Goal: Information Seeking & Learning: Learn about a topic

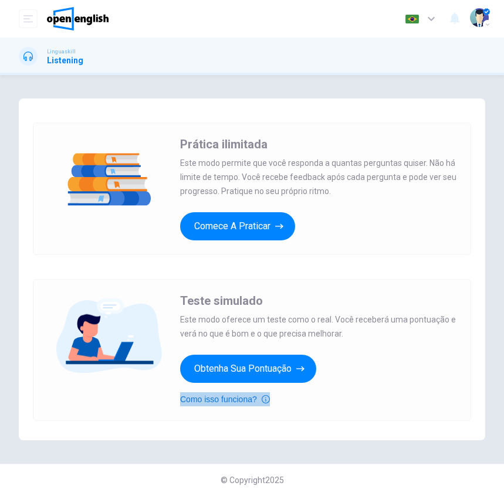
click at [243, 400] on button "Como isso funciona?" at bounding box center [225, 400] width 90 height 14
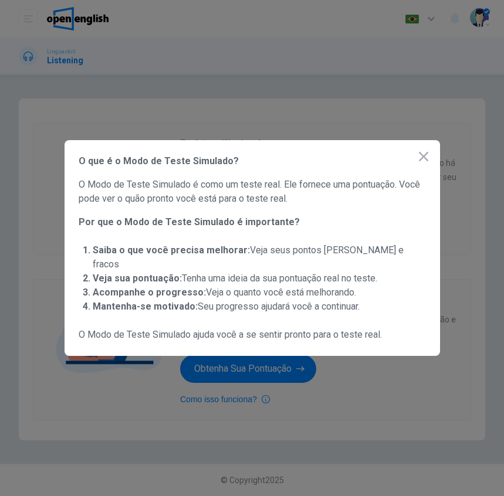
click at [427, 163] on icon "button" at bounding box center [424, 157] width 14 height 14
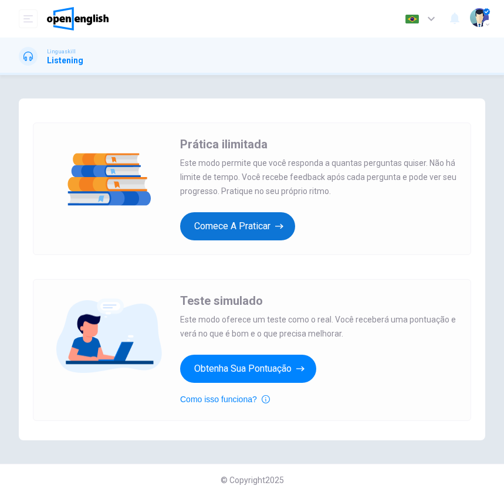
click at [280, 225] on icon "button" at bounding box center [279, 227] width 8 height 12
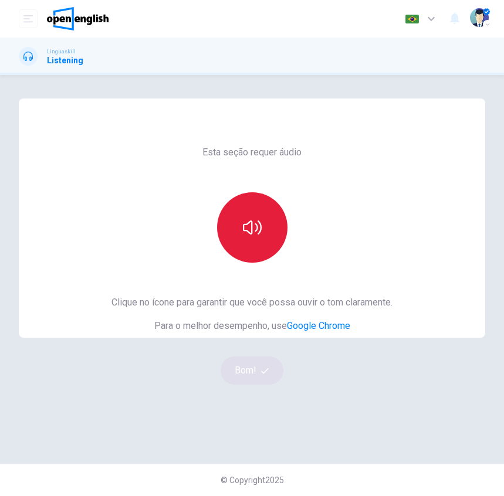
click at [226, 225] on button "button" at bounding box center [252, 227] width 70 height 70
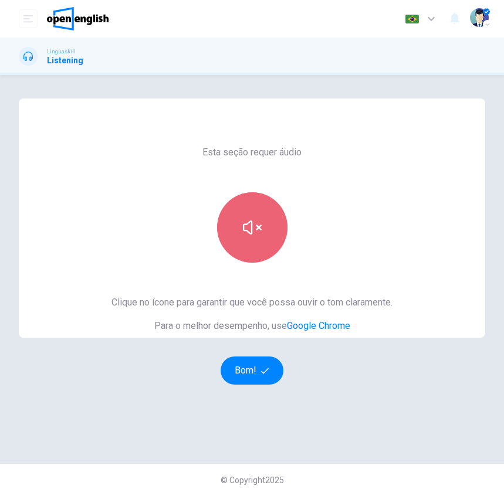
click at [252, 232] on icon "button" at bounding box center [252, 227] width 19 height 19
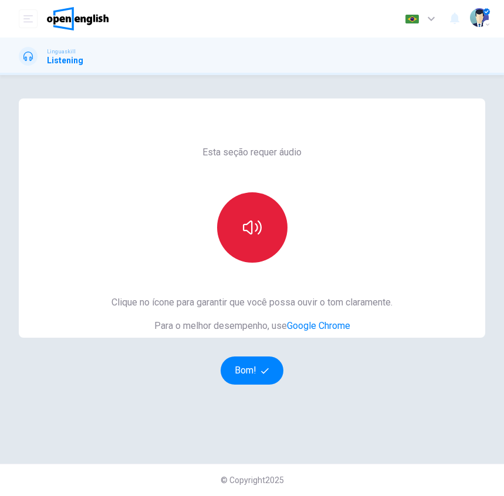
click at [255, 232] on icon "button" at bounding box center [252, 227] width 19 height 19
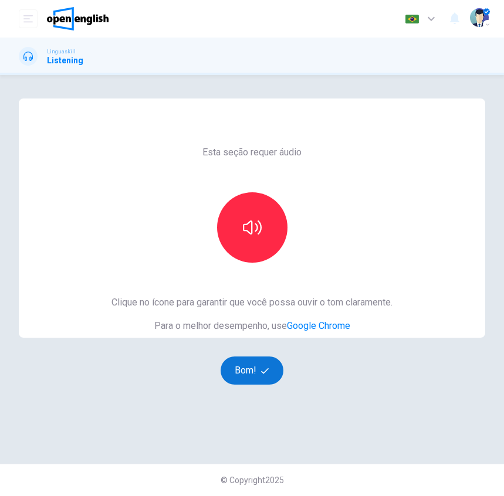
click at [256, 372] on button "Bom!" at bounding box center [252, 371] width 63 height 28
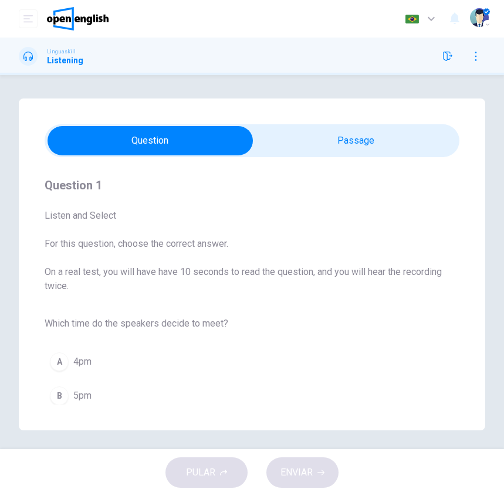
drag, startPoint x: 150, startPoint y: 239, endPoint x: 175, endPoint y: 196, distance: 49.7
click at [150, 238] on span "For this question, choose the correct answer." at bounding box center [252, 244] width 415 height 14
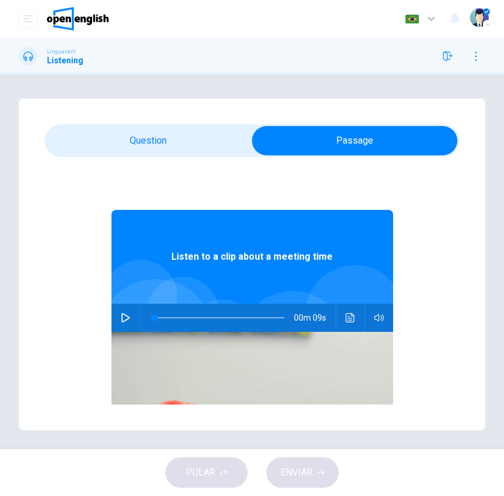
click at [116, 312] on button "button" at bounding box center [125, 318] width 19 height 28
click at [121, 320] on icon "button" at bounding box center [125, 317] width 8 height 9
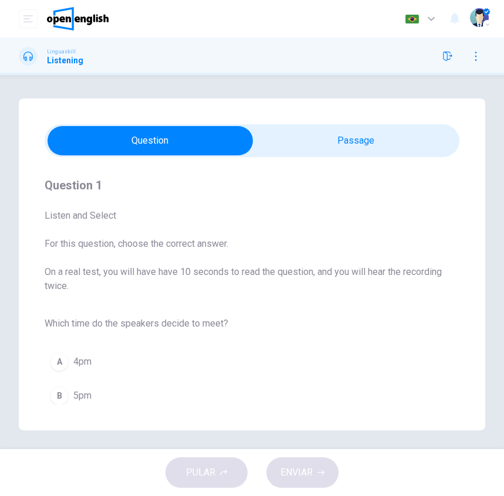
click at [87, 361] on span "4pm" at bounding box center [82, 362] width 18 height 14
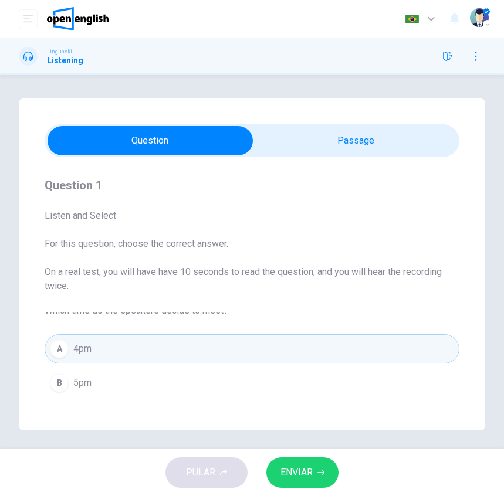
scroll to position [5, 0]
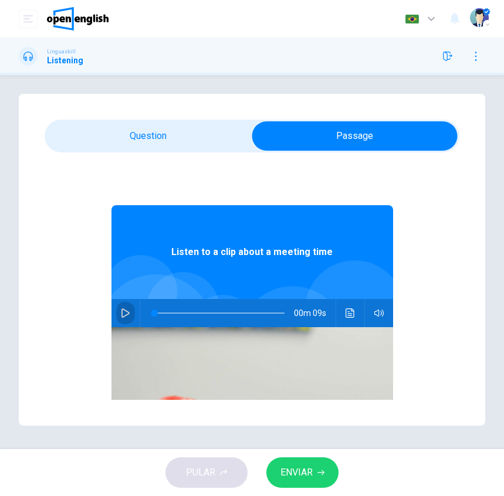
click at [121, 312] on icon "button" at bounding box center [125, 313] width 8 height 9
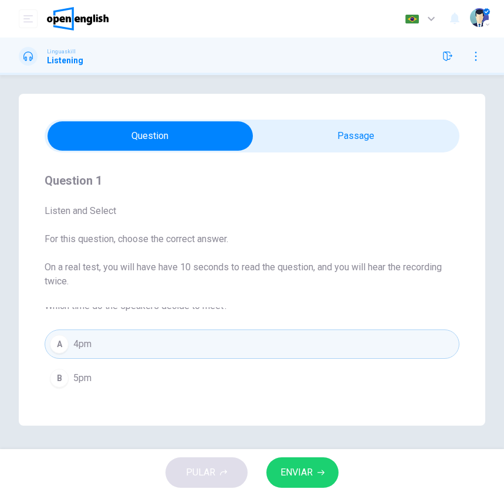
scroll to position [0, 0]
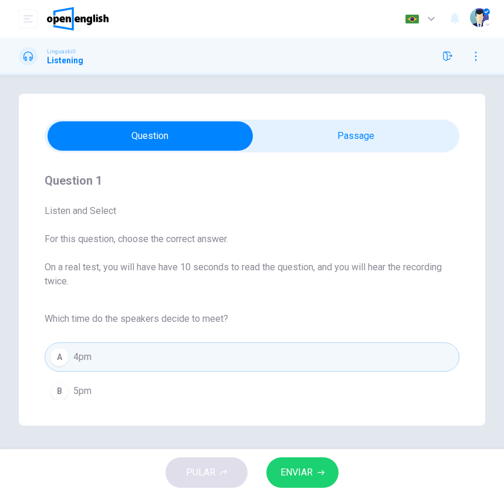
click at [306, 469] on span "ENVIAR" at bounding box center [296, 473] width 32 height 16
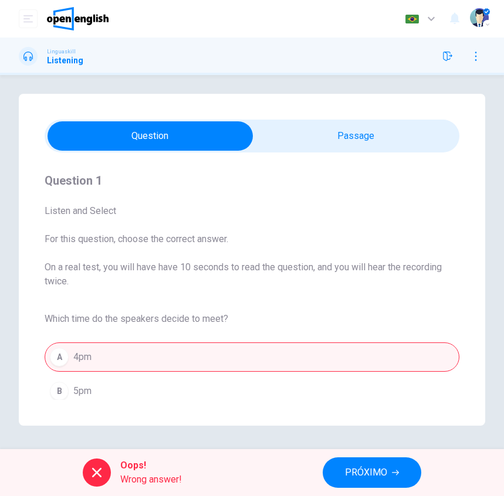
scroll to position [13, 0]
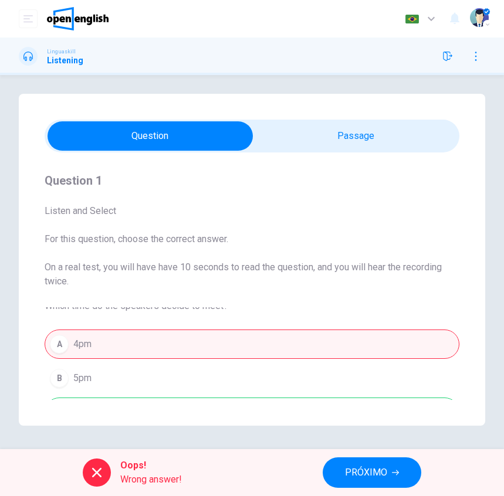
click at [93, 384] on div "A 4pm B 5pm C 3pm" at bounding box center [252, 378] width 415 height 102
click at [94, 378] on div "A 4pm B 5pm C 3pm" at bounding box center [252, 378] width 415 height 102
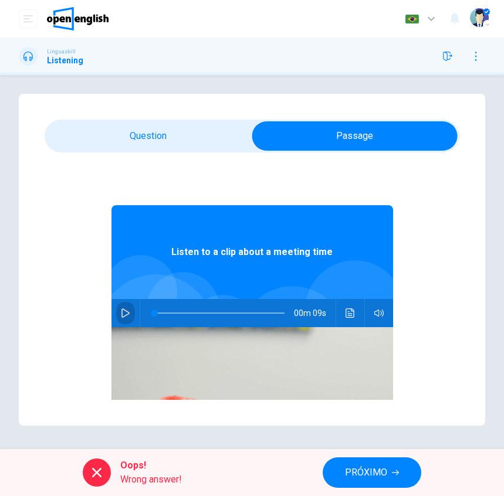
click at [122, 313] on icon "button" at bounding box center [125, 313] width 9 height 9
type input "**"
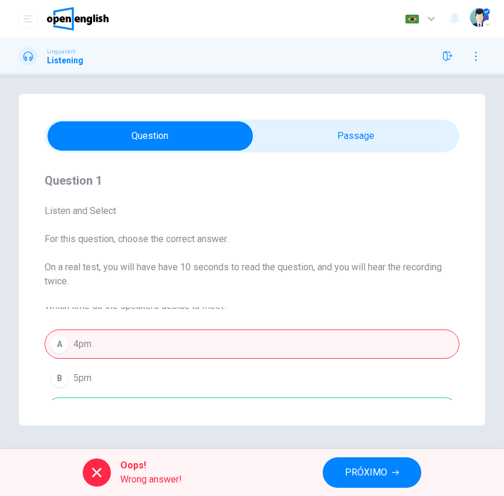
click at [239, 289] on div "Question 1 Listen and Select For this question, choose the correct answer. On a…" at bounding box center [252, 300] width 415 height 258
click at [82, 378] on div "A 4pm B 5pm C 3pm" at bounding box center [252, 378] width 415 height 102
click at [371, 468] on span "PRÓXIMO" at bounding box center [366, 473] width 42 height 16
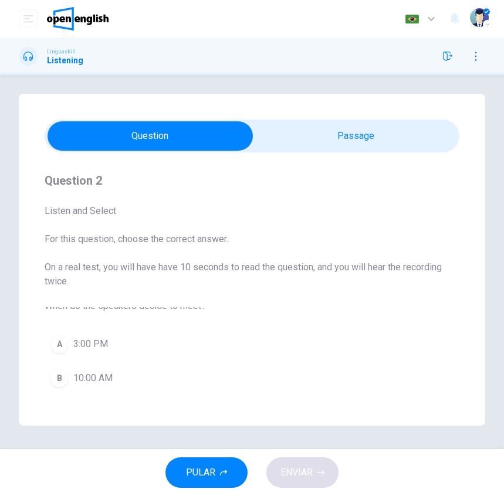
scroll to position [0, 0]
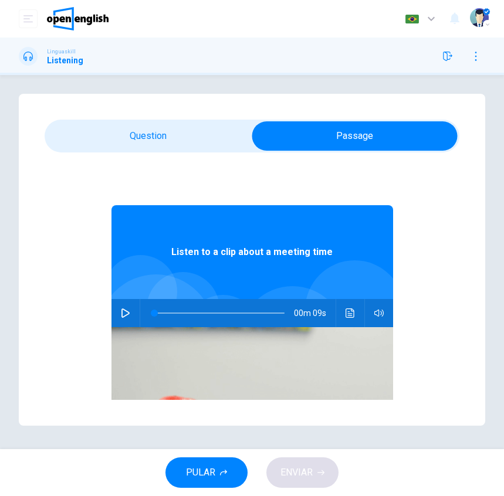
click at [121, 315] on icon "button" at bounding box center [125, 313] width 8 height 9
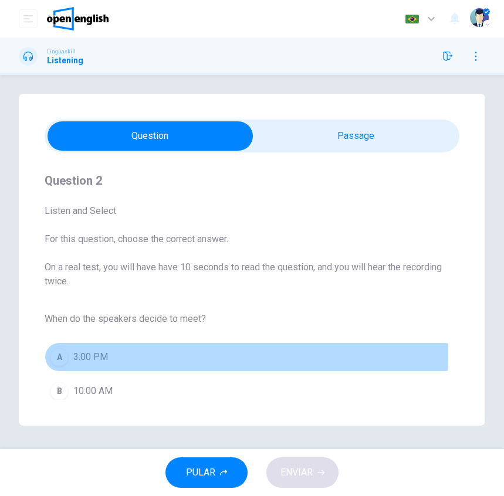
click at [73, 356] on span "3:00 PM" at bounding box center [90, 357] width 35 height 14
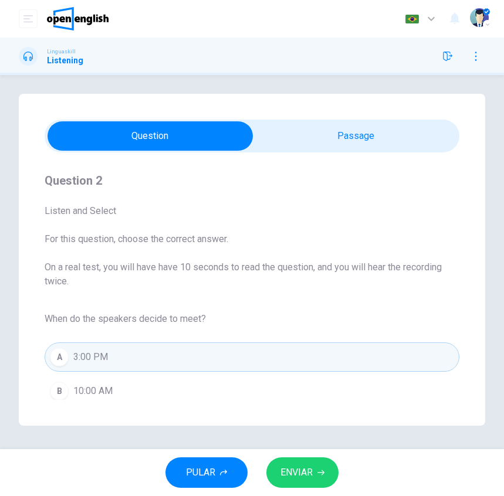
click at [306, 469] on span "ENVIAR" at bounding box center [296, 473] width 32 height 16
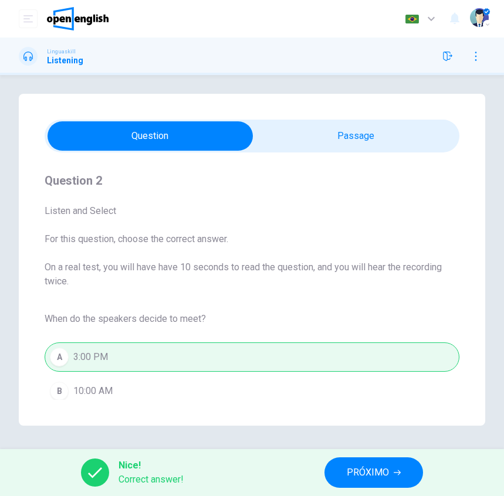
click at [375, 474] on span "PRÓXIMO" at bounding box center [368, 473] width 42 height 16
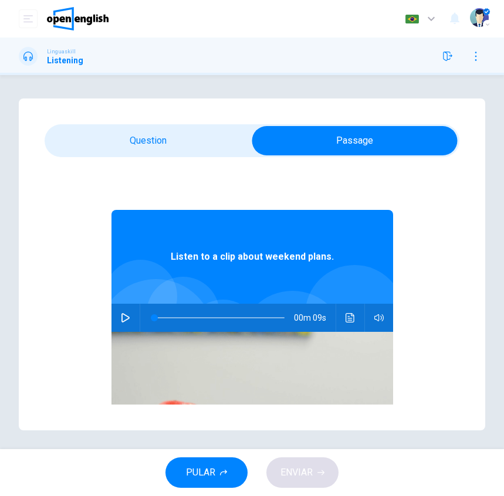
click at [121, 317] on icon "button" at bounding box center [125, 317] width 9 height 9
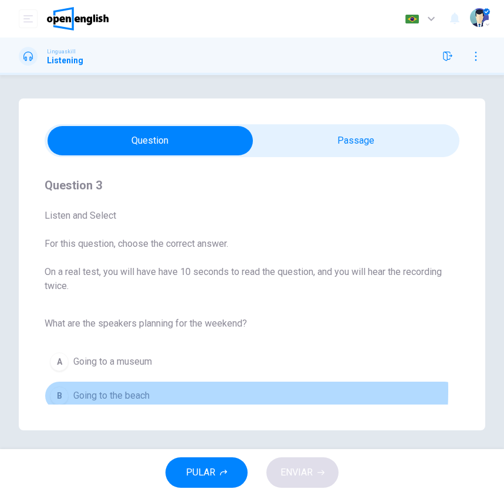
drag, startPoint x: 135, startPoint y: 391, endPoint x: 141, endPoint y: 393, distance: 6.1
click at [134, 391] on span "Going to the beach" at bounding box center [111, 396] width 76 height 14
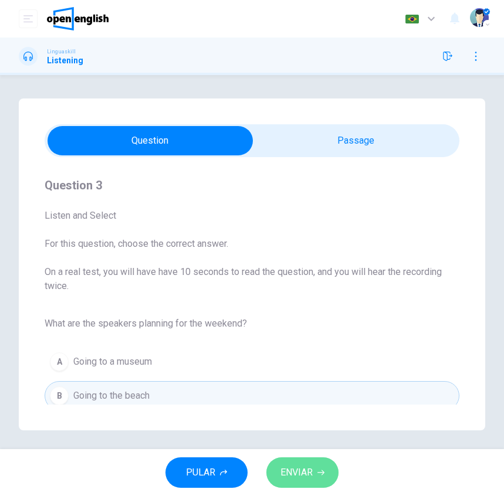
click at [309, 476] on span "ENVIAR" at bounding box center [296, 473] width 32 height 16
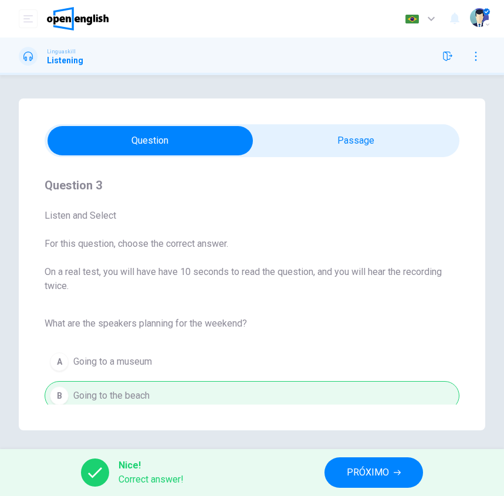
click at [375, 469] on span "PRÓXIMO" at bounding box center [368, 473] width 42 height 16
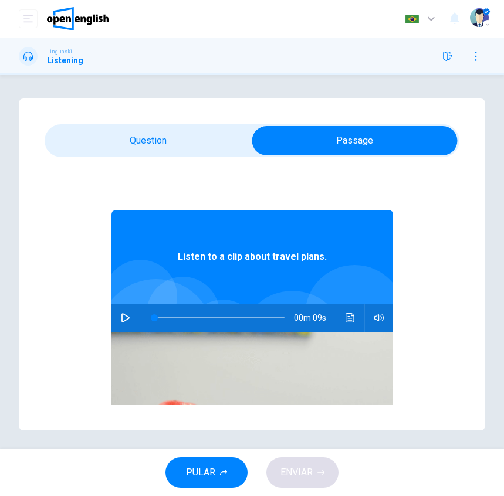
click at [124, 314] on button "button" at bounding box center [125, 318] width 19 height 28
type input "*"
click at [121, 322] on icon "button" at bounding box center [125, 317] width 8 height 9
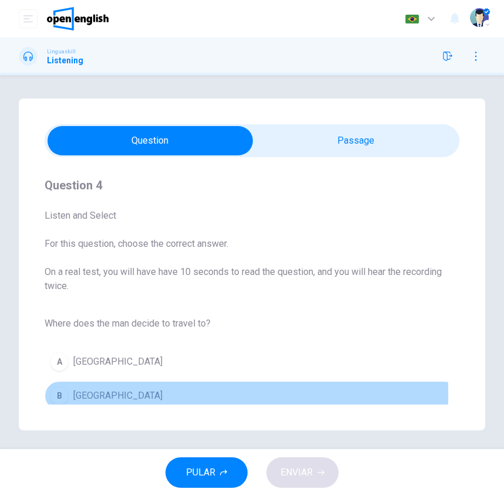
click at [87, 394] on span "[GEOGRAPHIC_DATA]" at bounding box center [117, 396] width 89 height 14
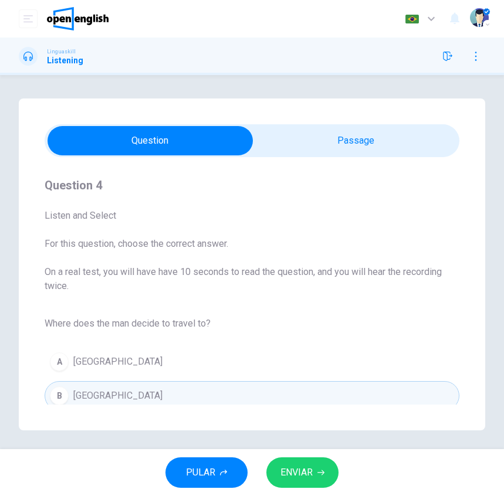
click at [300, 473] on span "ENVIAR" at bounding box center [296, 473] width 32 height 16
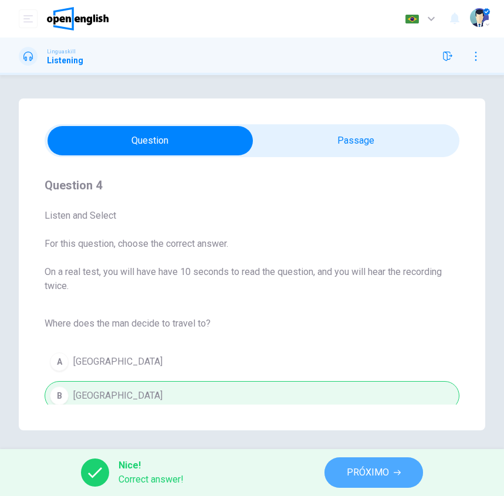
click at [370, 472] on span "PRÓXIMO" at bounding box center [368, 473] width 42 height 16
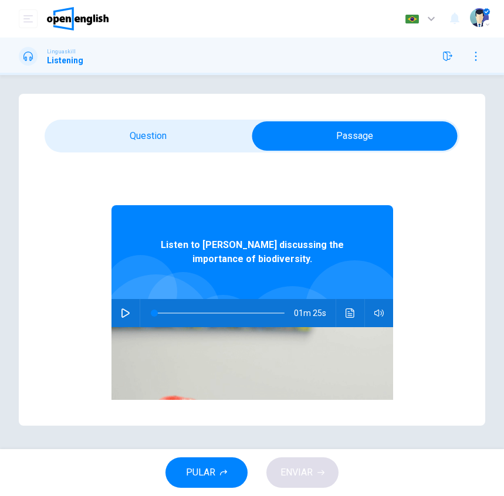
click at [123, 310] on icon "button" at bounding box center [125, 313] width 9 height 9
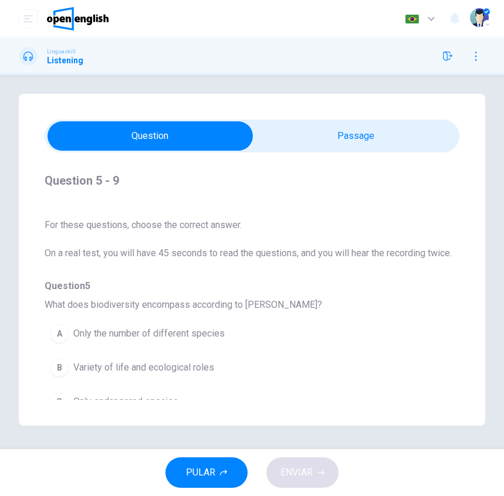
click at [61, 335] on div "A" at bounding box center [59, 333] width 19 height 19
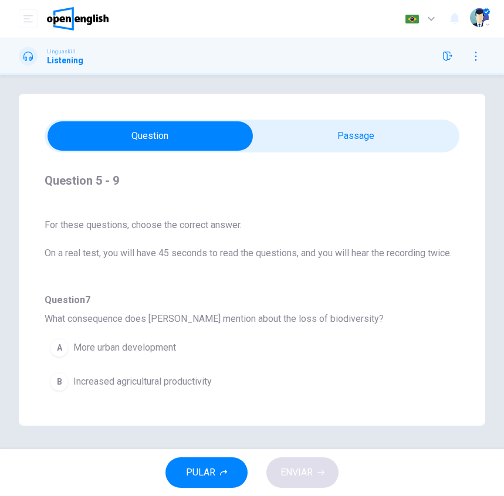
scroll to position [352, 0]
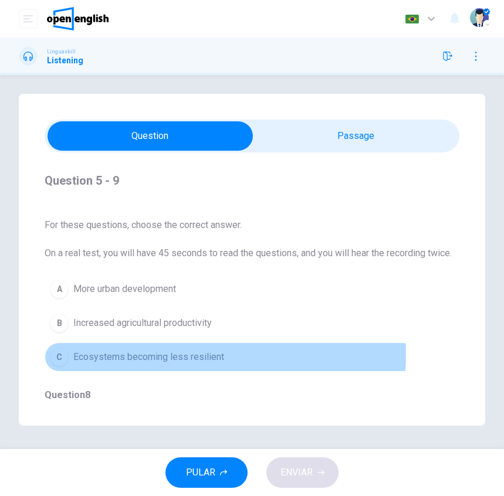
click at [150, 353] on span "Ecosystems becoming less resilient" at bounding box center [148, 357] width 151 height 14
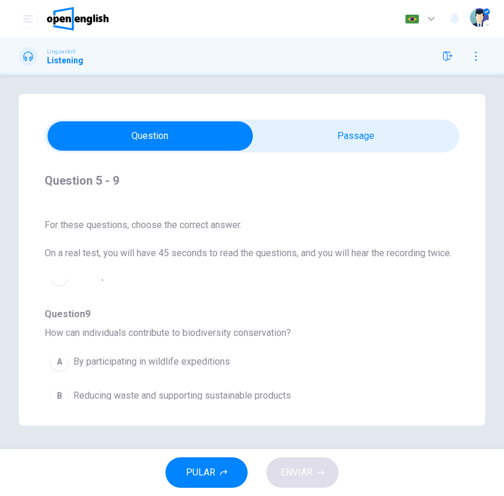
scroll to position [632, 0]
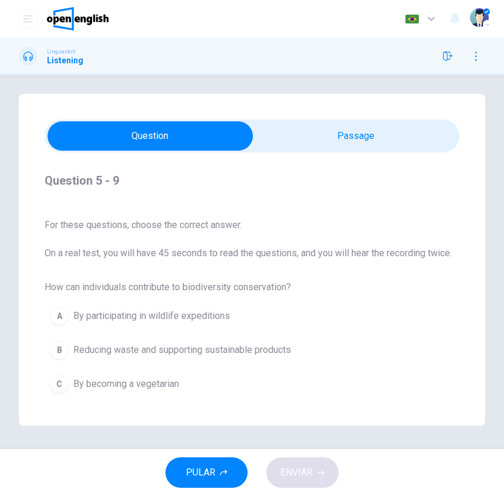
click at [263, 350] on span "Reducing waste and supporting sustainable products" at bounding box center [182, 350] width 218 height 14
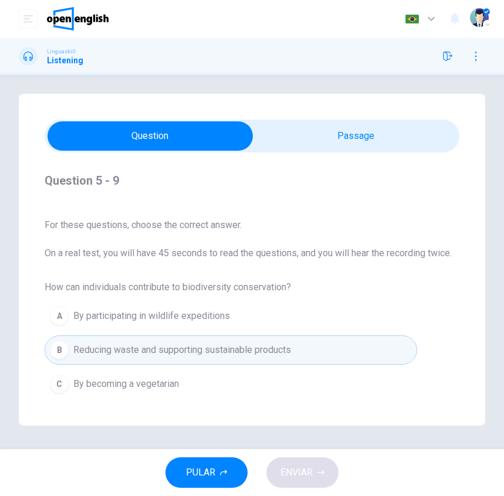
click at [356, 151] on span at bounding box center [252, 136] width 415 height 33
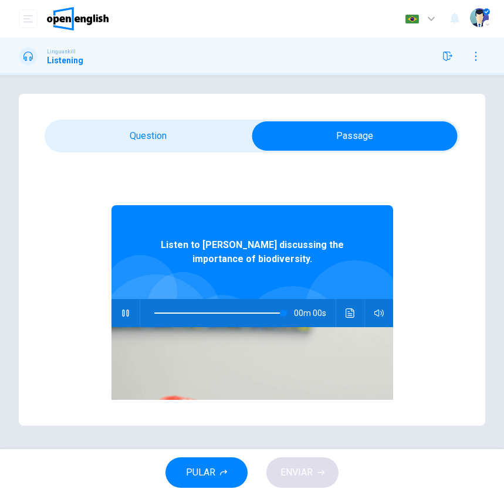
type input "*"
click at [121, 309] on icon "button" at bounding box center [125, 313] width 9 height 9
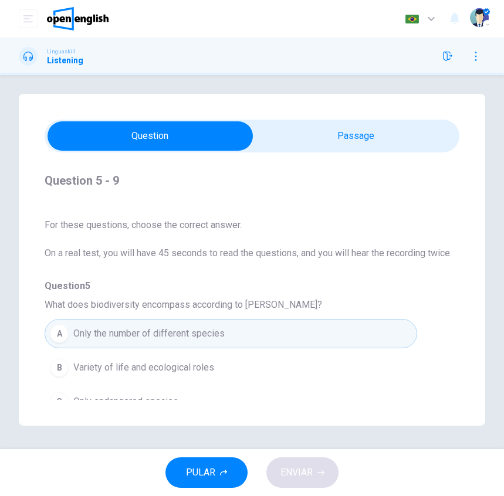
scroll to position [59, 0]
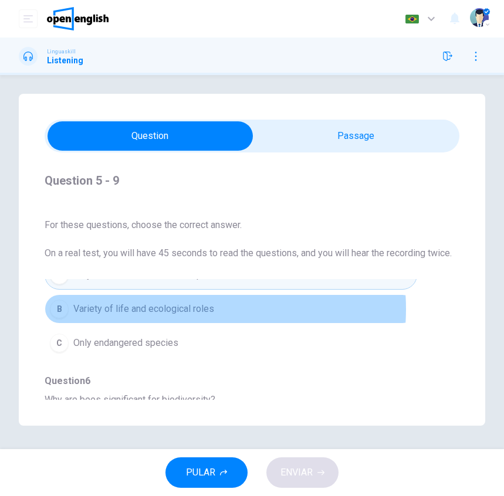
click at [185, 309] on span "Variety of life and ecological roles" at bounding box center [143, 309] width 141 height 14
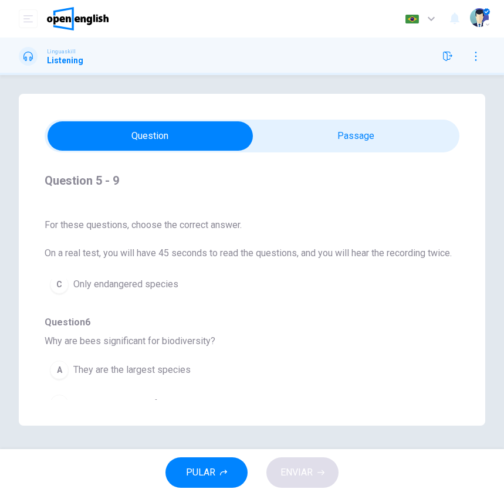
scroll to position [176, 0]
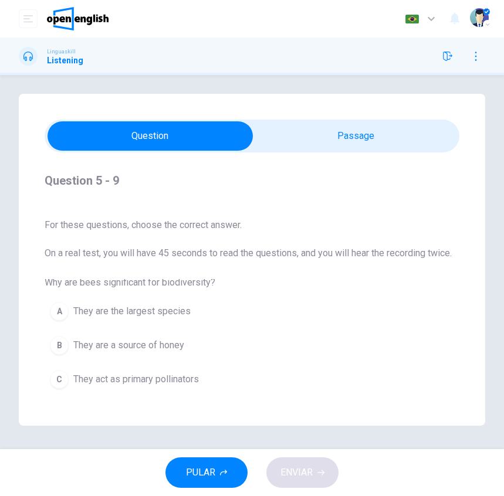
click at [170, 312] on span "They are the largest species" at bounding box center [131, 312] width 117 height 14
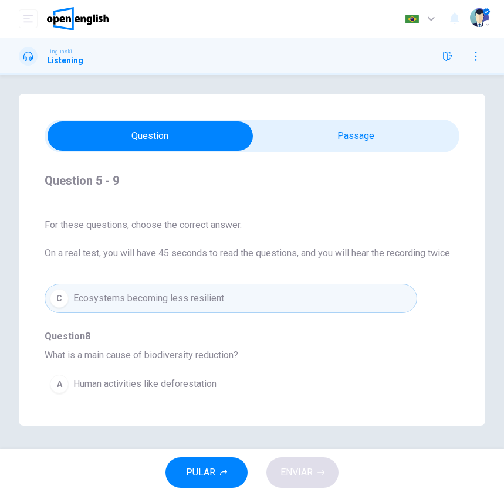
scroll to position [469, 0]
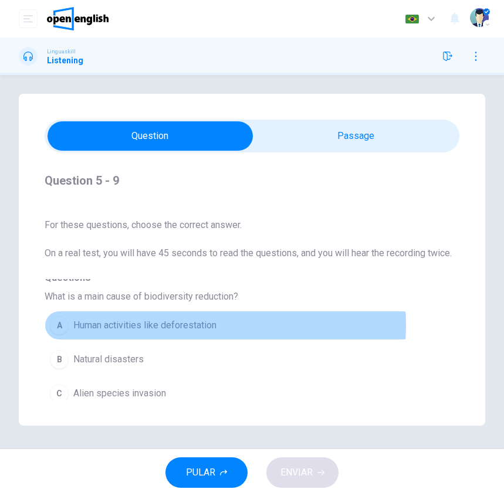
click at [187, 326] on span "Human activities like deforestation" at bounding box center [144, 326] width 143 height 14
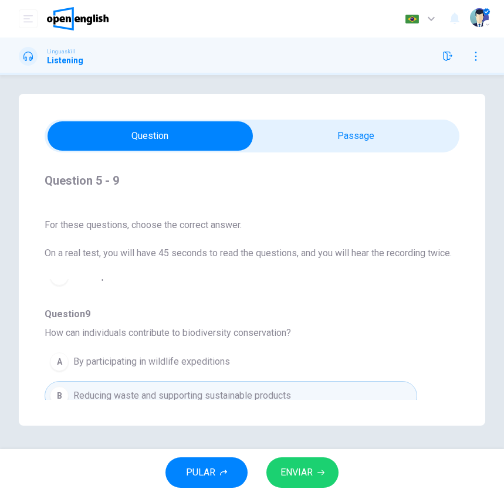
scroll to position [632, 0]
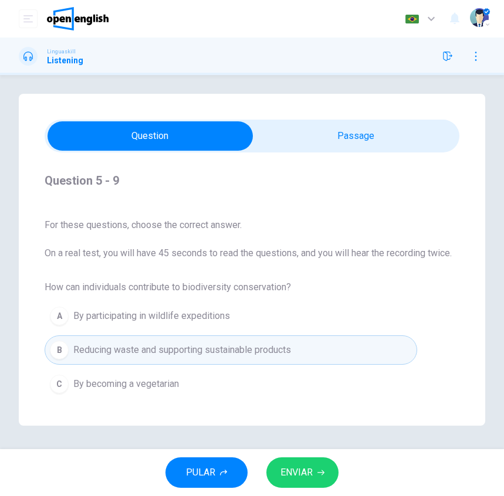
click at [311, 475] on span "ENVIAR" at bounding box center [296, 473] width 32 height 16
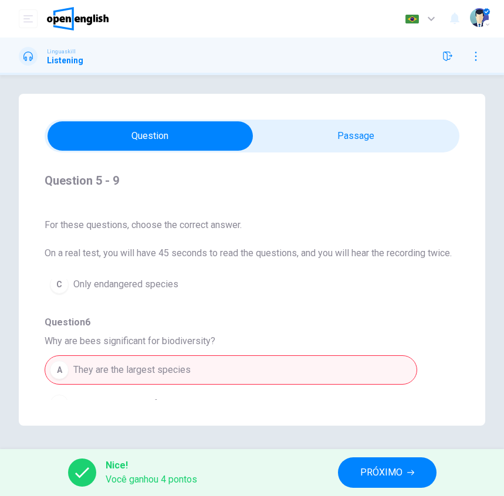
scroll to position [176, 0]
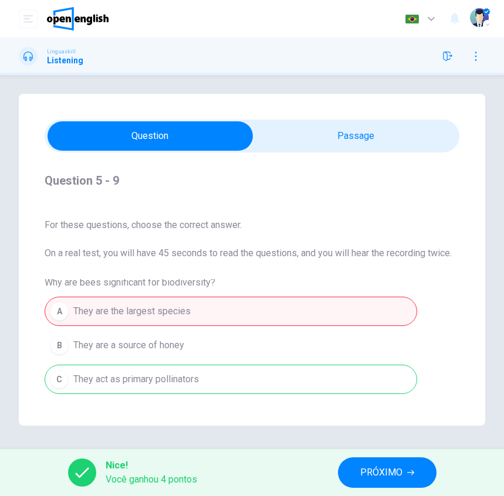
click at [187, 314] on div "A They are the largest species B They are a source of honey C They act as prima…" at bounding box center [252, 346] width 415 height 102
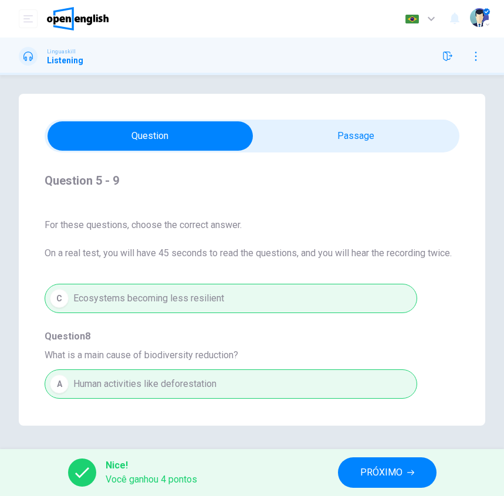
scroll to position [632, 0]
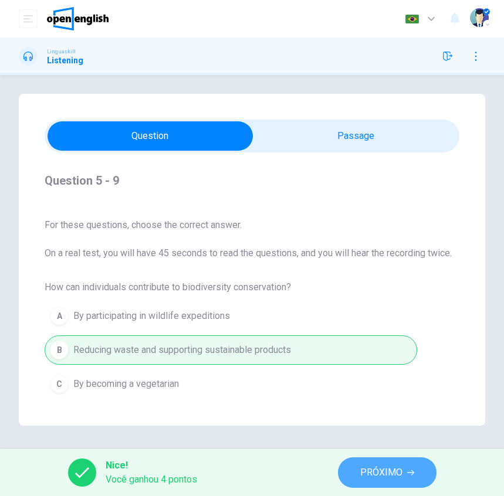
click at [407, 473] on button "PRÓXIMO" at bounding box center [387, 473] width 99 height 31
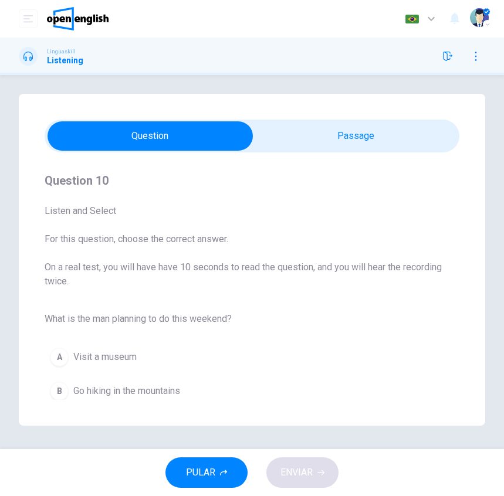
scroll to position [0, 0]
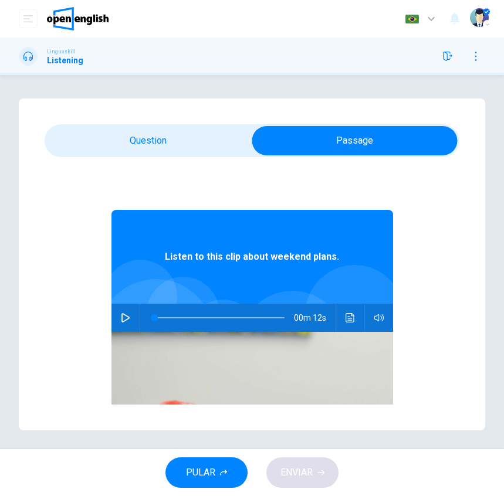
drag, startPoint x: 119, startPoint y: 322, endPoint x: 130, endPoint y: 265, distance: 58.1
click at [121, 322] on icon "button" at bounding box center [125, 317] width 9 height 9
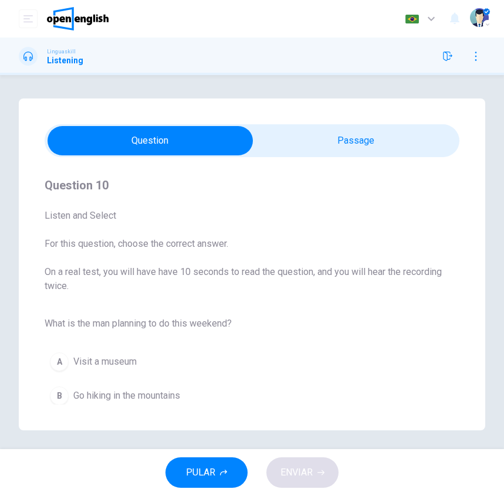
click at [54, 395] on div "B" at bounding box center [59, 396] width 19 height 19
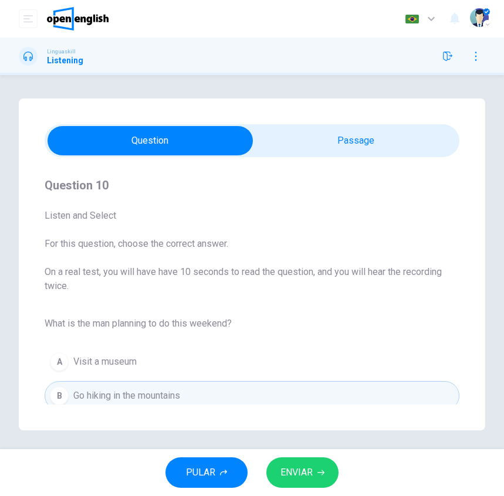
click at [310, 473] on span "ENVIAR" at bounding box center [296, 473] width 32 height 16
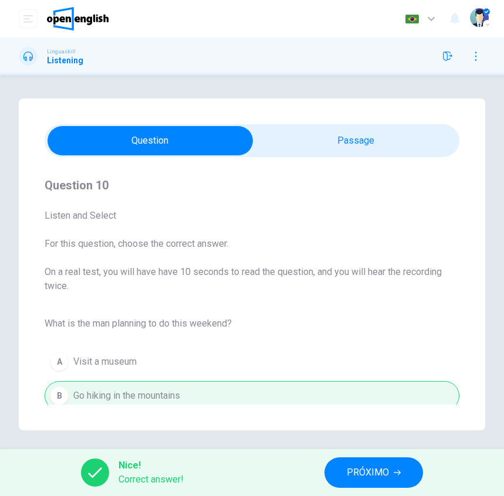
click at [373, 475] on span "PRÓXIMO" at bounding box center [368, 473] width 42 height 16
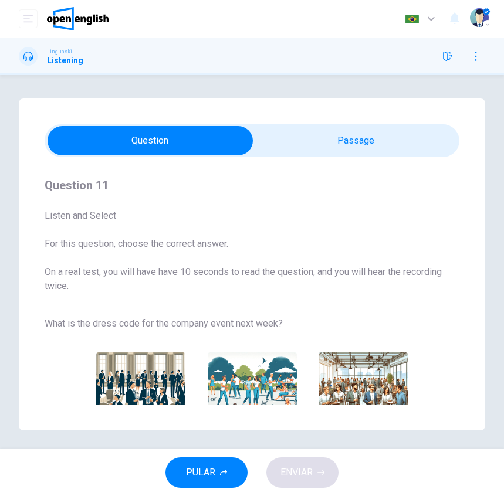
scroll to position [5, 0]
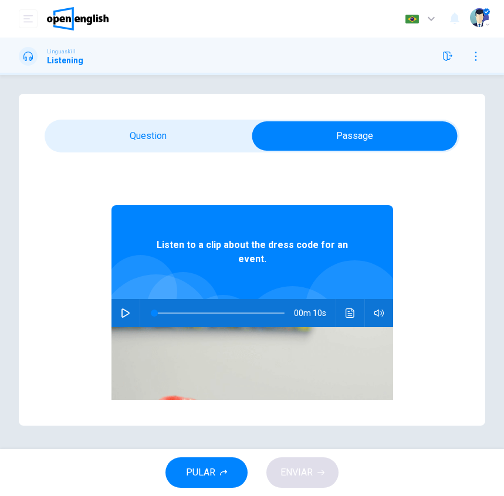
click at [121, 313] on icon "button" at bounding box center [125, 313] width 9 height 9
type input "*"
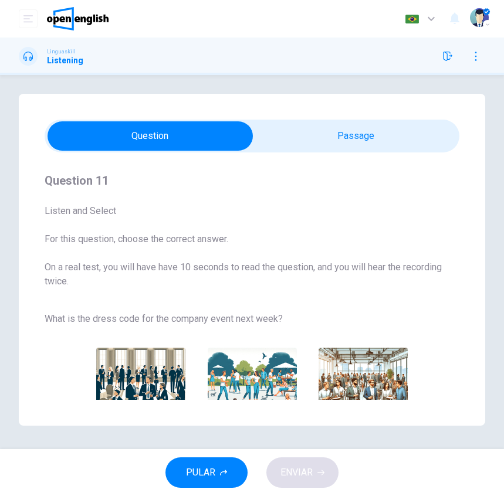
click at [151, 367] on img "button" at bounding box center [140, 392] width 89 height 89
click at [368, 372] on img "button" at bounding box center [363, 392] width 89 height 89
click at [301, 475] on span "ENVIAR" at bounding box center [296, 473] width 32 height 16
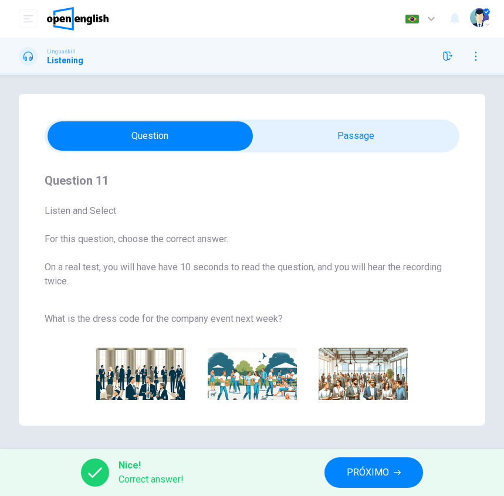
click at [384, 476] on span "PRÓXIMO" at bounding box center [368, 473] width 42 height 16
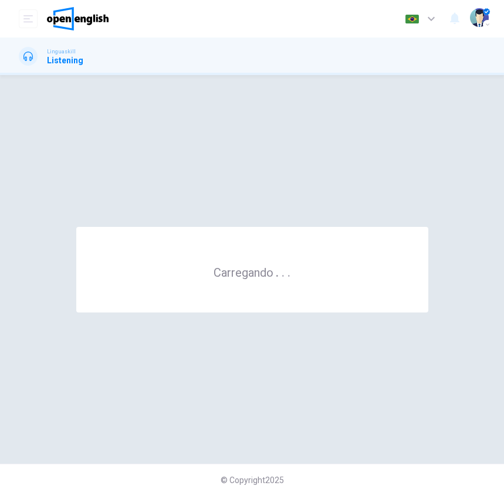
scroll to position [0, 0]
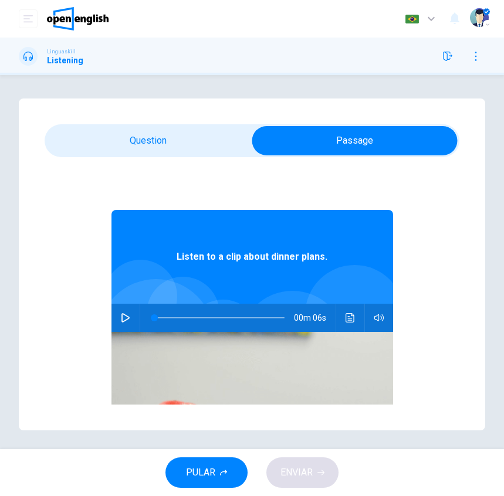
click at [124, 319] on button "button" at bounding box center [125, 318] width 19 height 28
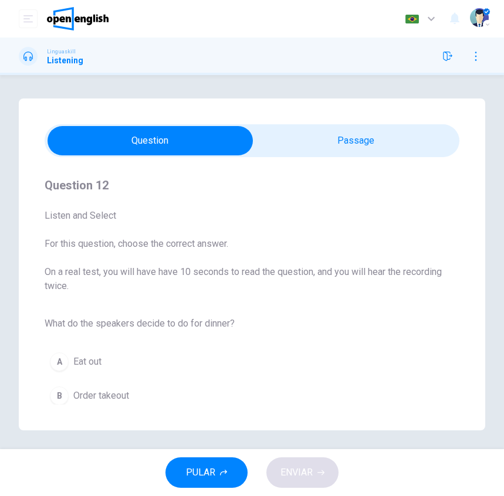
click at [86, 363] on span "Eat out" at bounding box center [87, 362] width 28 height 14
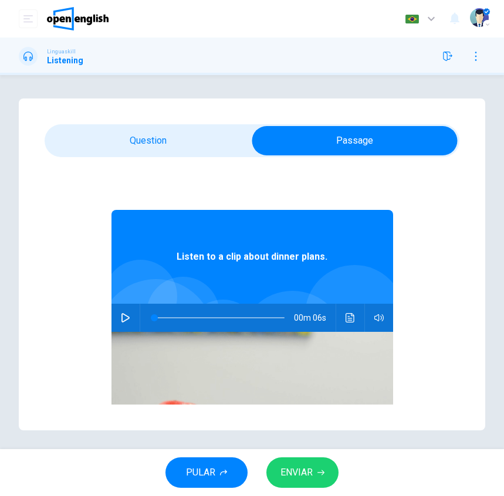
click at [116, 313] on button "button" at bounding box center [125, 318] width 19 height 28
type input "*"
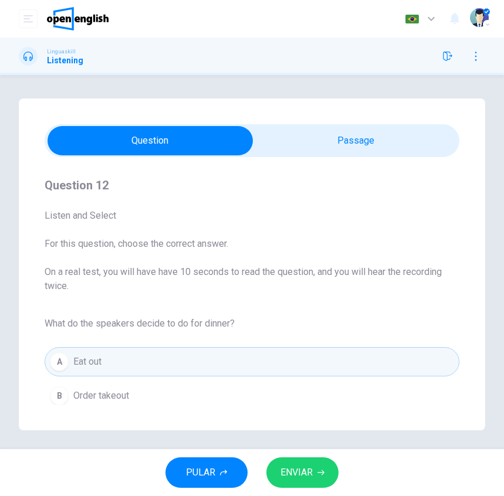
click at [117, 398] on span "Order takeout" at bounding box center [101, 396] width 56 height 14
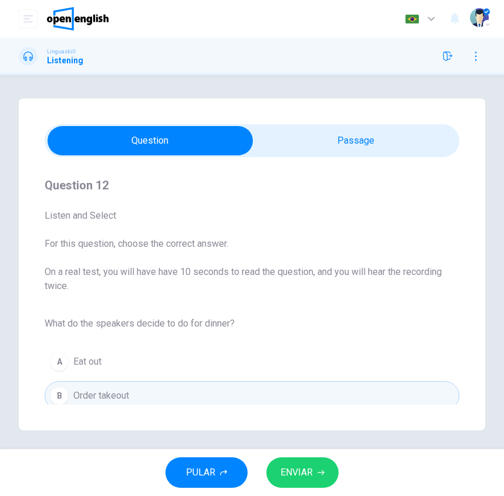
drag, startPoint x: 303, startPoint y: 472, endPoint x: 308, endPoint y: 478, distance: 7.5
click at [305, 474] on span "ENVIAR" at bounding box center [296, 473] width 32 height 16
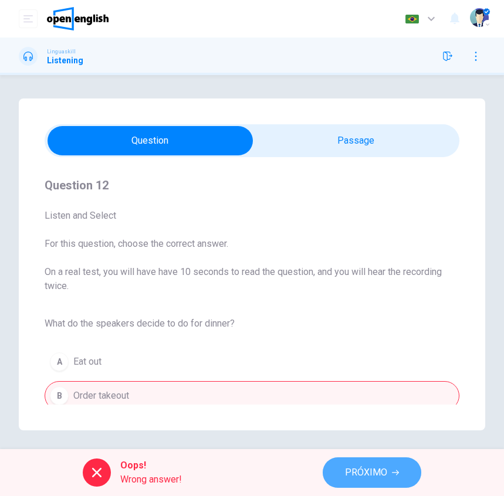
click at [363, 469] on span "PRÓXIMO" at bounding box center [366, 473] width 42 height 16
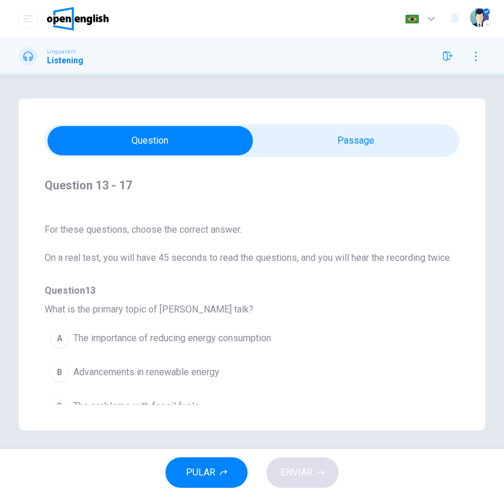
scroll to position [5, 0]
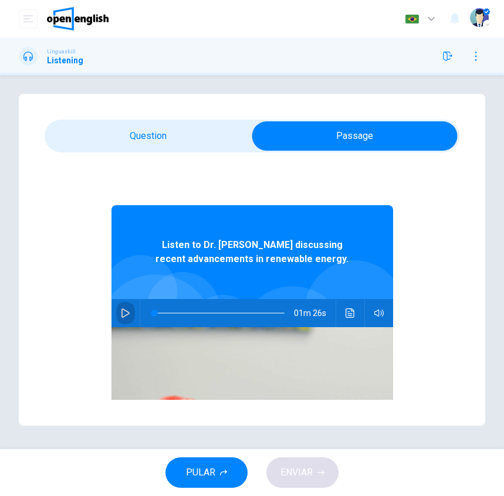
click at [121, 315] on icon "button" at bounding box center [125, 313] width 9 height 9
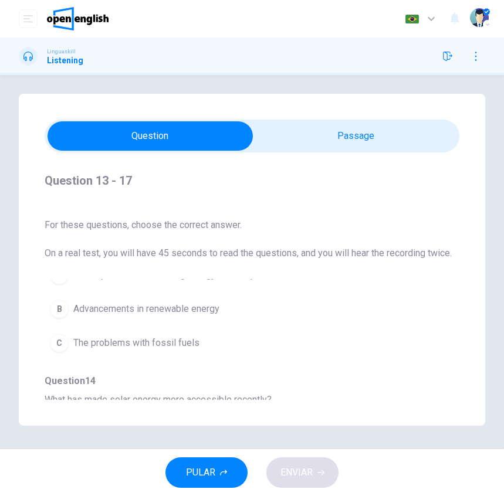
scroll to position [0, 0]
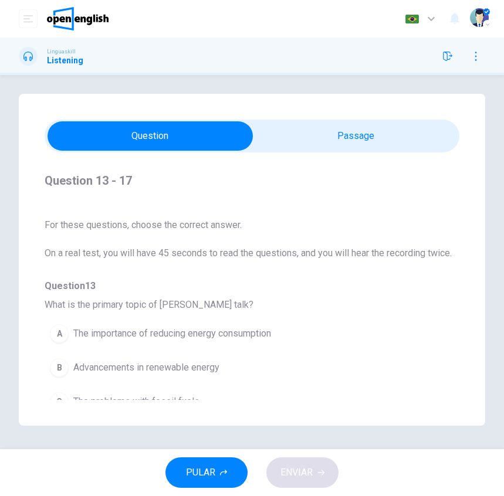
click at [184, 370] on span "Advancements in renewable energy" at bounding box center [146, 368] width 146 height 14
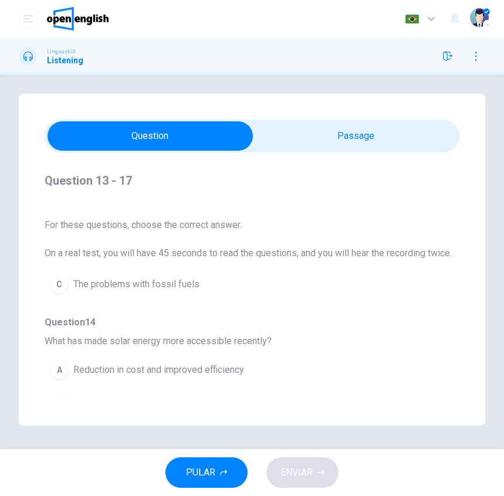
scroll to position [176, 0]
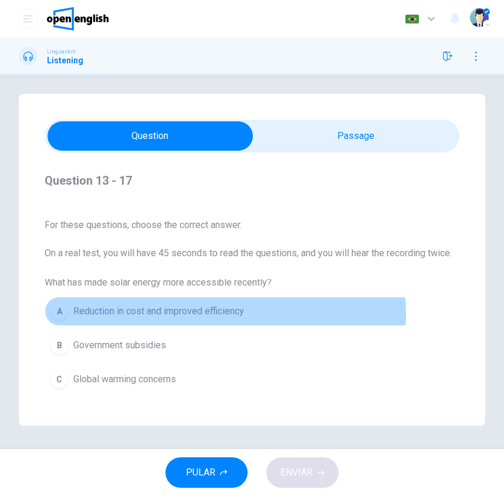
click at [201, 314] on span "Reduction in cost and improved efficiency" at bounding box center [158, 312] width 171 height 14
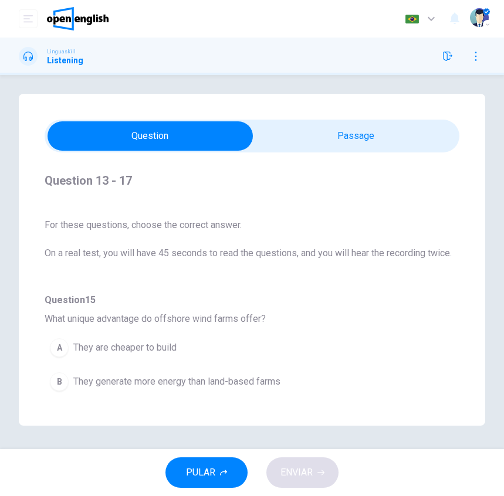
scroll to position [352, 0]
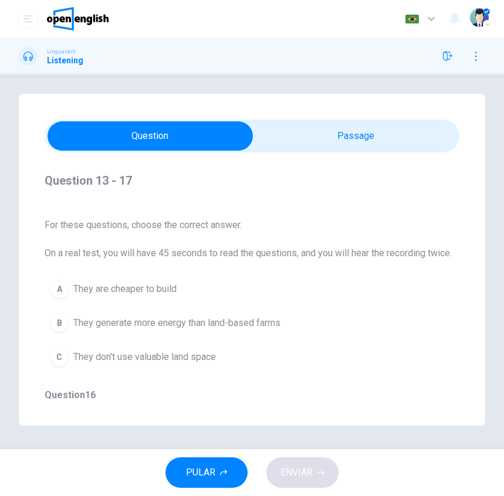
click at [164, 291] on span "They are cheaper to build" at bounding box center [124, 289] width 103 height 14
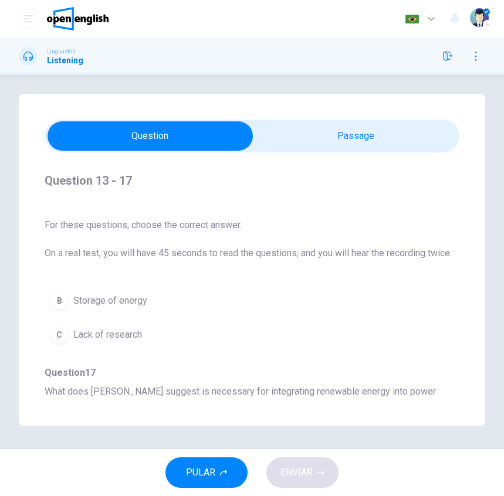
scroll to position [632, 0]
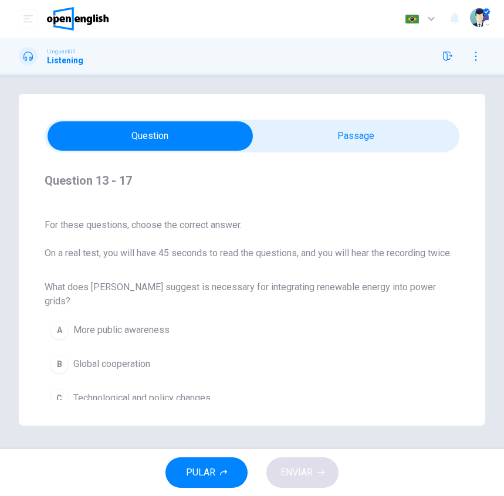
click at [156, 391] on span "Technological and policy changes" at bounding box center [141, 398] width 137 height 14
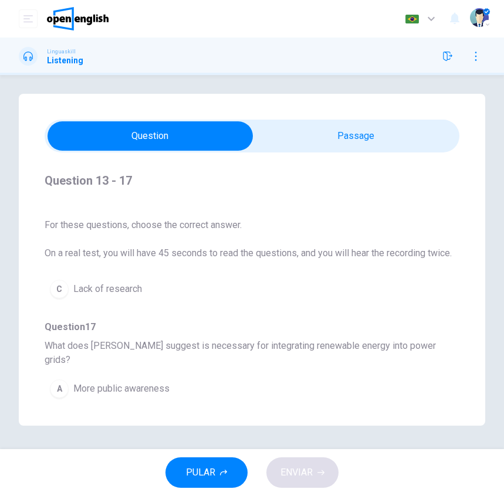
scroll to position [515, 0]
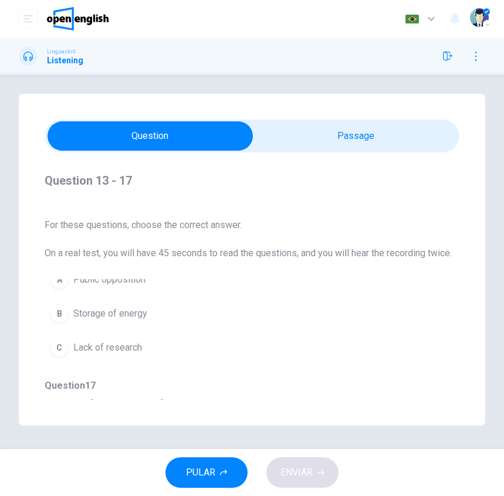
click at [134, 322] on button "B Storage of energy" at bounding box center [231, 313] width 373 height 29
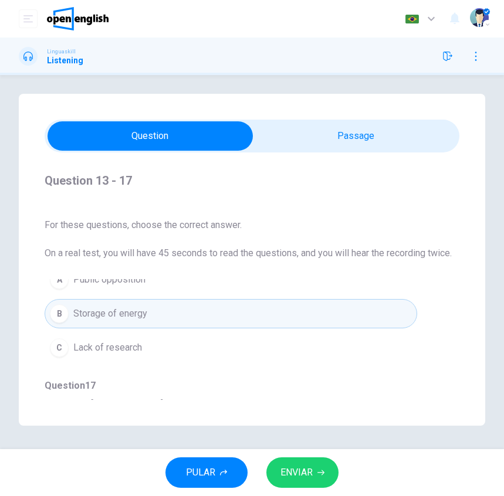
scroll to position [632, 0]
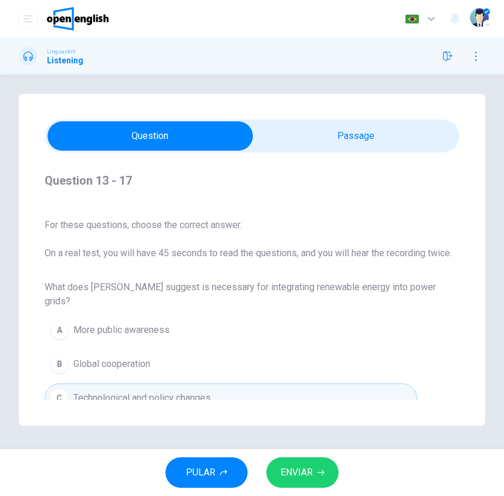
click at [295, 468] on span "ENVIAR" at bounding box center [296, 473] width 32 height 16
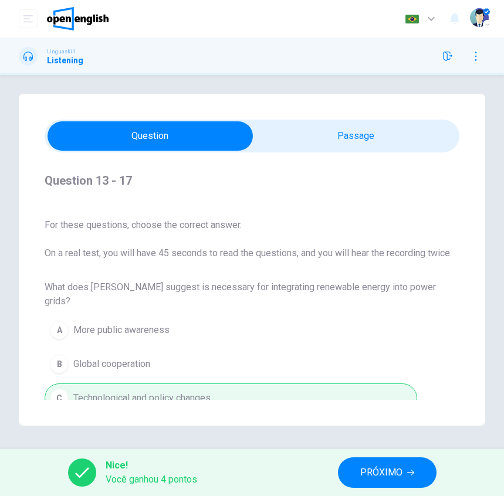
click at [401, 469] on span "PRÓXIMO" at bounding box center [381, 473] width 42 height 16
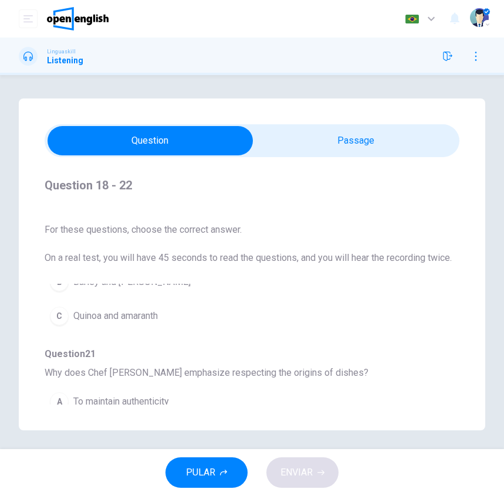
scroll to position [222, 0]
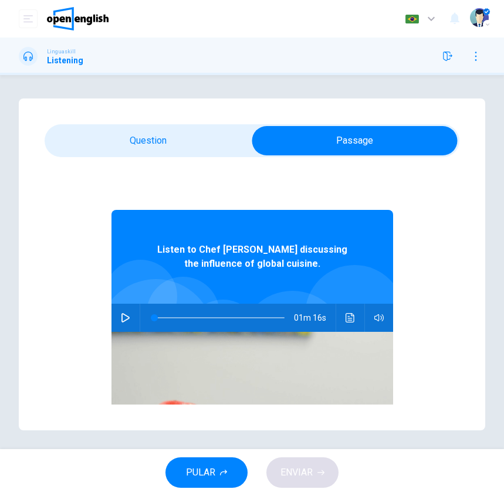
click at [116, 316] on button "button" at bounding box center [125, 318] width 19 height 28
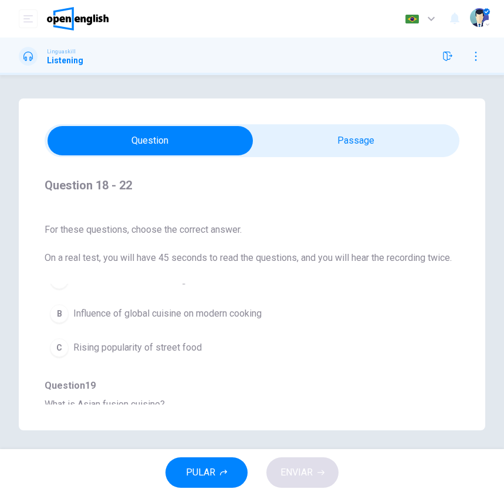
scroll to position [0, 0]
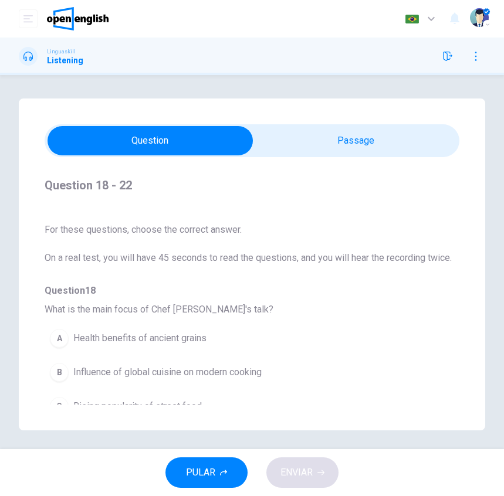
click at [241, 374] on span "Influence of global cuisine on modern cooking" at bounding box center [167, 373] width 188 height 14
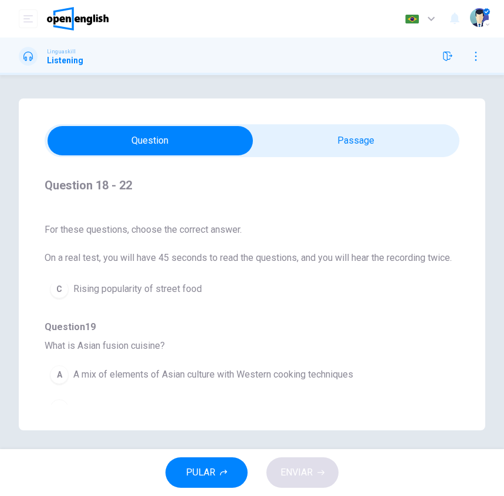
scroll to position [176, 0]
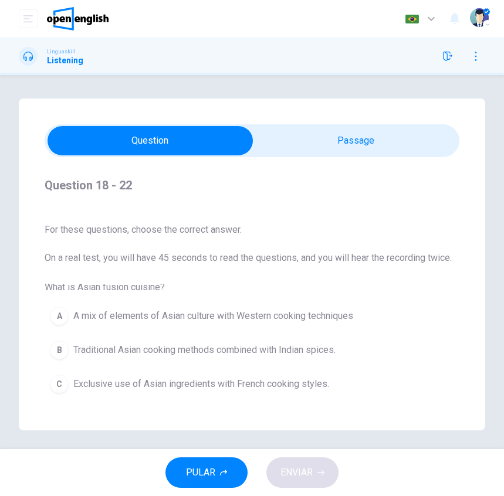
click at [283, 317] on span "A mix of elements of Asian culture with Western cooking techniques" at bounding box center [213, 316] width 280 height 14
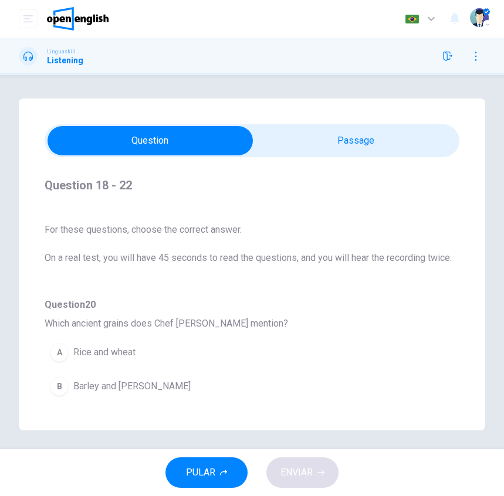
scroll to position [352, 0]
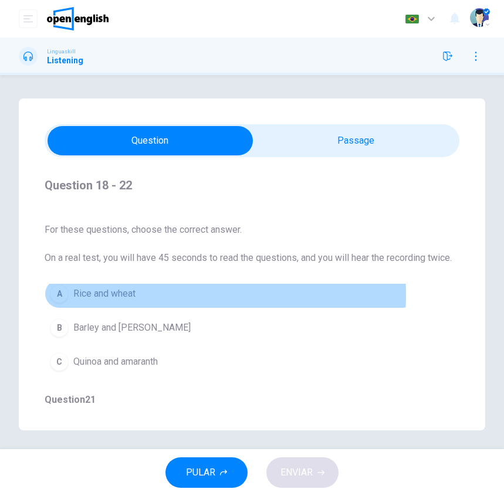
click at [114, 294] on span "Rice and wheat" at bounding box center [104, 294] width 62 height 14
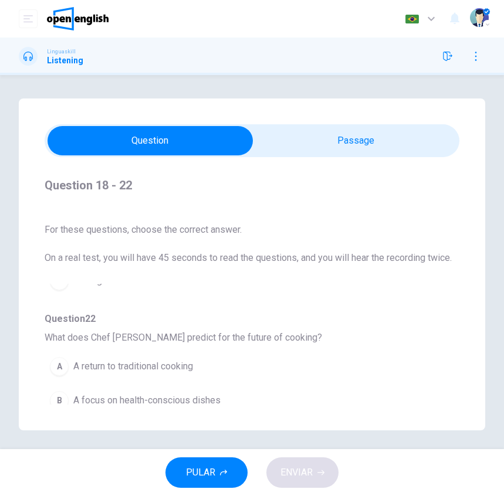
scroll to position [632, 0]
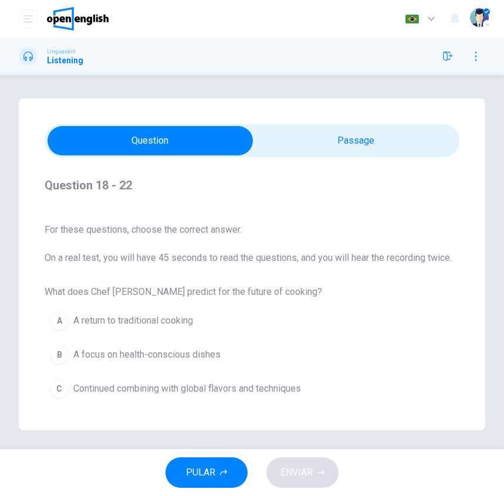
click at [267, 388] on span "Continued combining with global flavors and techniques" at bounding box center [187, 389] width 228 height 14
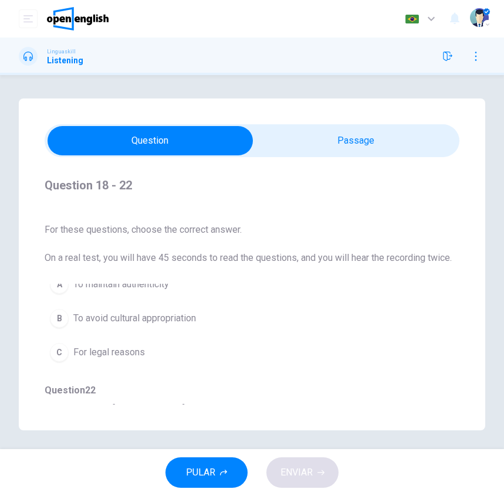
scroll to position [456, 0]
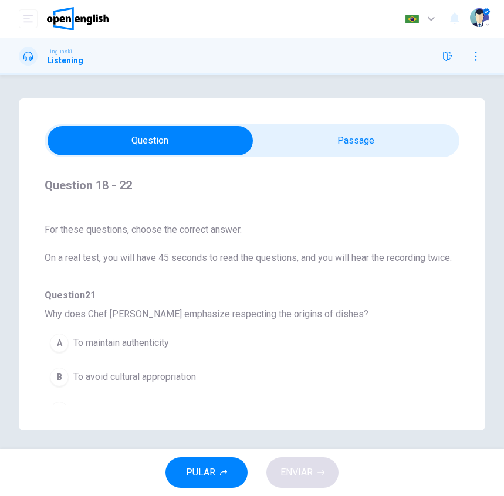
click at [172, 374] on span "To avoid cultural appropriation" at bounding box center [134, 377] width 123 height 14
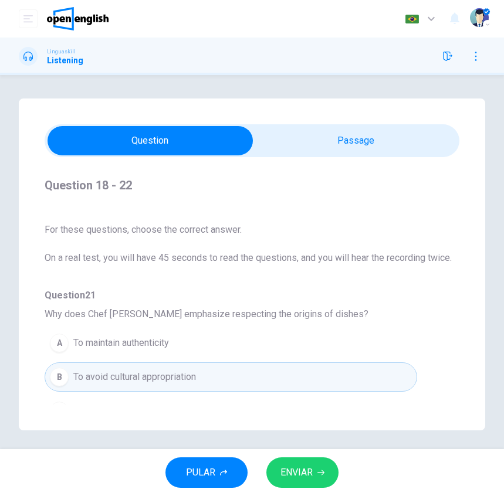
click at [304, 474] on span "ENVIAR" at bounding box center [296, 473] width 32 height 16
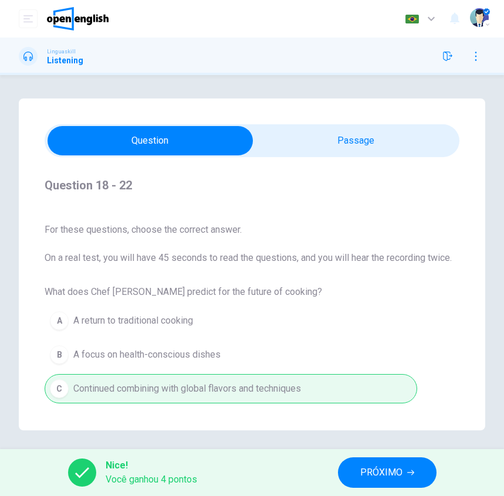
scroll to position [5, 0]
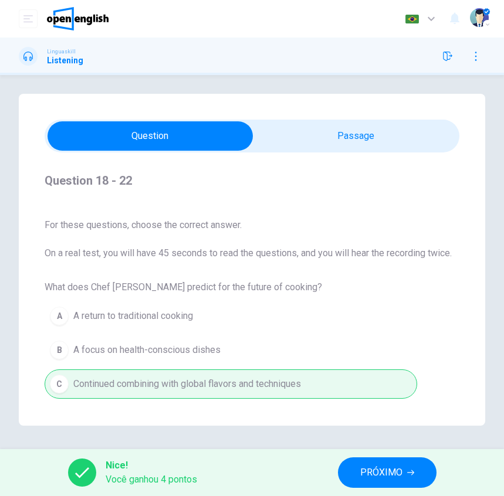
click at [396, 475] on span "PRÓXIMO" at bounding box center [381, 473] width 42 height 16
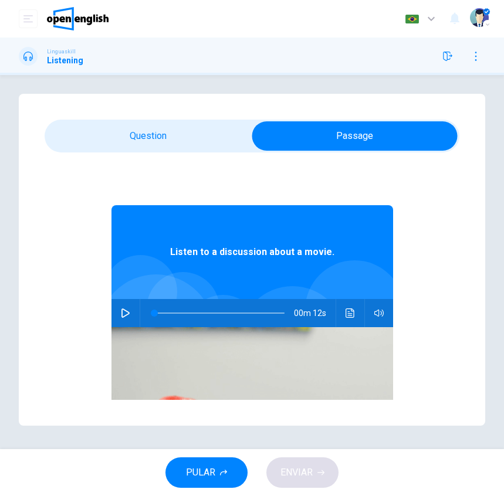
click at [121, 313] on icon "button" at bounding box center [125, 313] width 9 height 9
click at [117, 308] on button "button" at bounding box center [125, 313] width 19 height 28
click at [118, 318] on button "button" at bounding box center [125, 313] width 19 height 28
type input "*"
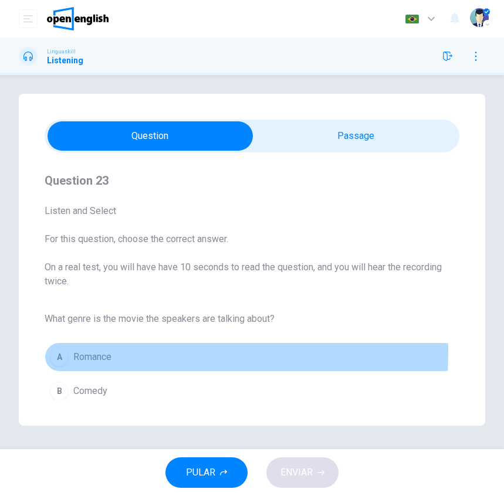
click at [97, 353] on span "Romance" at bounding box center [92, 357] width 38 height 14
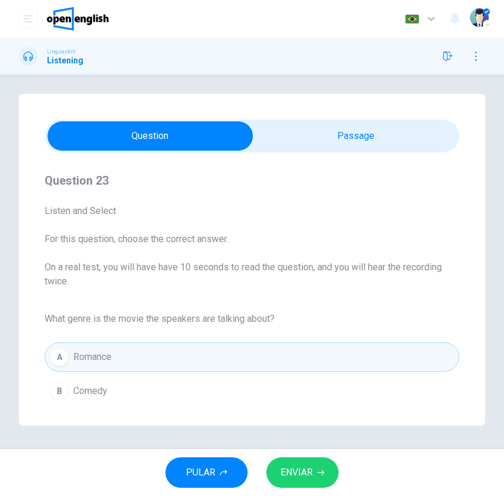
click at [310, 476] on span "ENVIAR" at bounding box center [296, 473] width 32 height 16
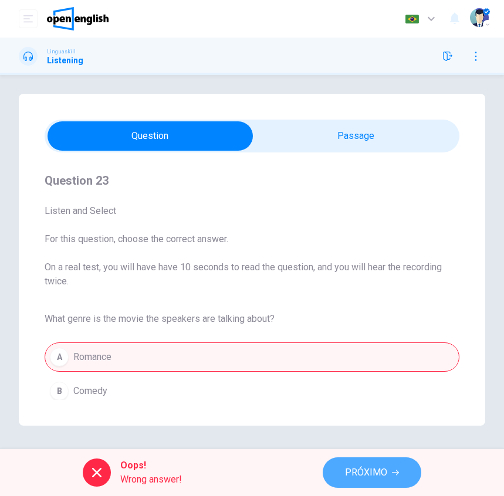
click at [365, 476] on span "PRÓXIMO" at bounding box center [366, 473] width 42 height 16
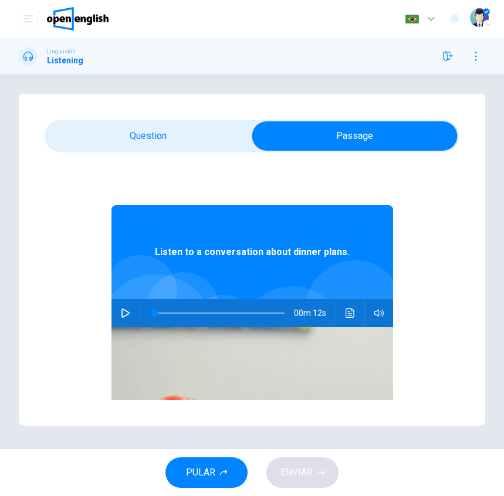
click at [121, 313] on icon "button" at bounding box center [125, 313] width 9 height 9
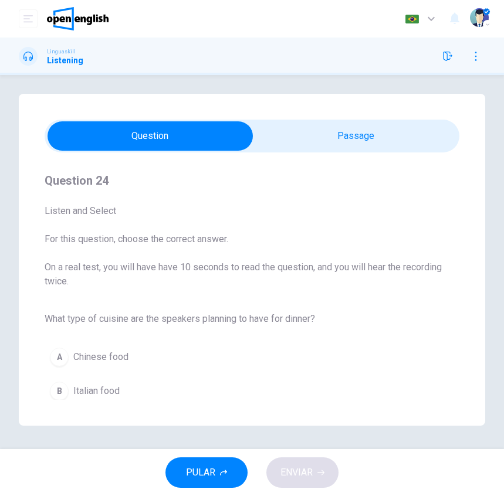
click at [93, 394] on span "Italian food" at bounding box center [96, 391] width 46 height 14
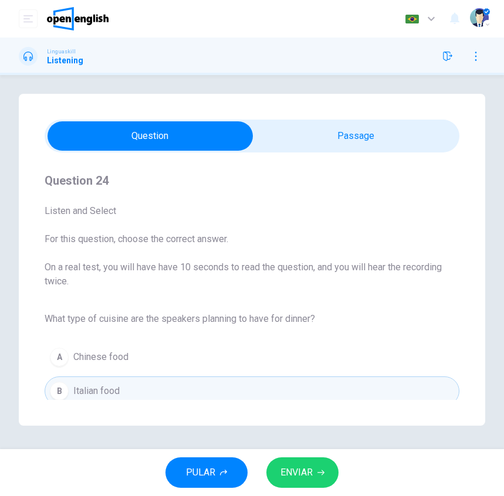
click at [311, 479] on span "ENVIAR" at bounding box center [296, 473] width 32 height 16
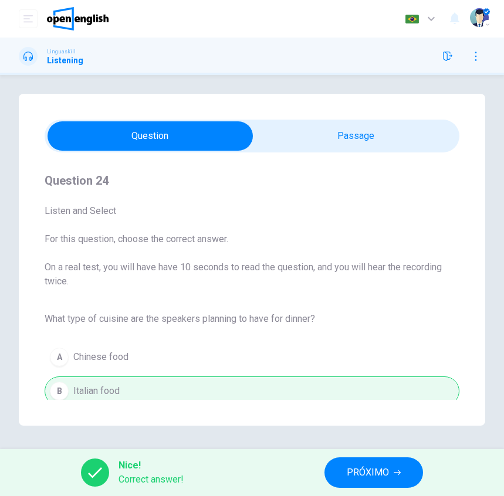
click at [354, 476] on span "PRÓXIMO" at bounding box center [368, 473] width 42 height 16
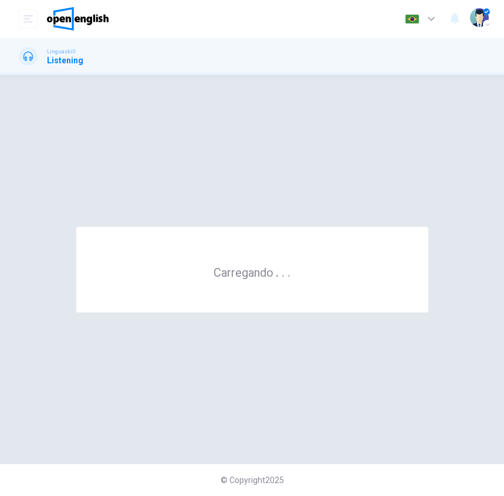
scroll to position [0, 0]
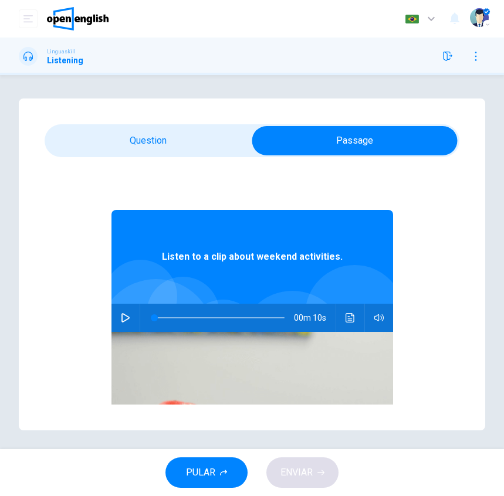
click at [124, 317] on button "button" at bounding box center [125, 318] width 19 height 28
click at [152, 126] on span at bounding box center [252, 140] width 415 height 33
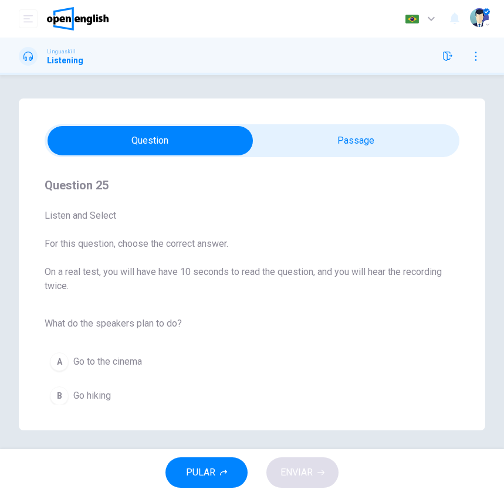
click at [100, 390] on span "Go hiking" at bounding box center [92, 396] width 38 height 14
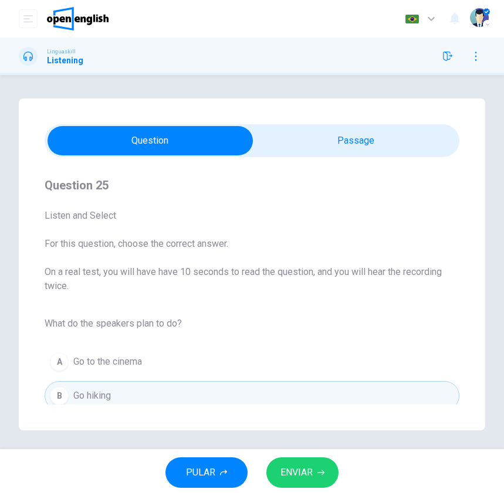
click at [313, 475] on button "ENVIAR" at bounding box center [302, 473] width 72 height 31
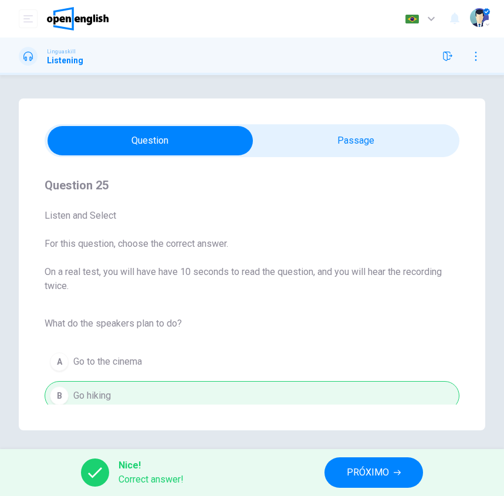
click at [363, 472] on span "PRÓXIMO" at bounding box center [368, 473] width 42 height 16
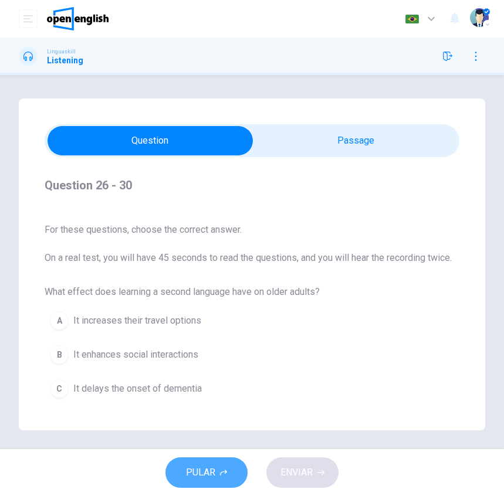
click at [214, 475] on span "PULAR" at bounding box center [200, 473] width 29 height 16
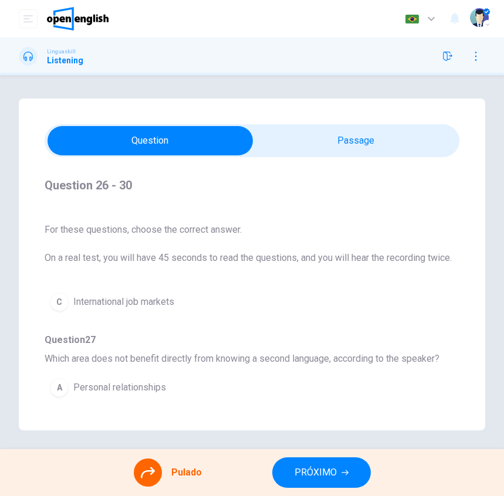
scroll to position [46, 0]
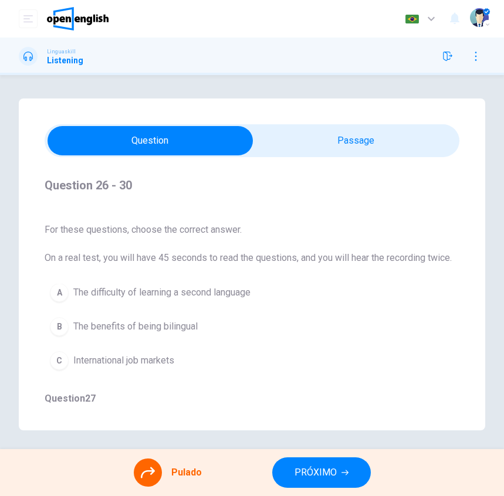
click at [448, 56] on icon "button" at bounding box center [447, 56] width 9 height 9
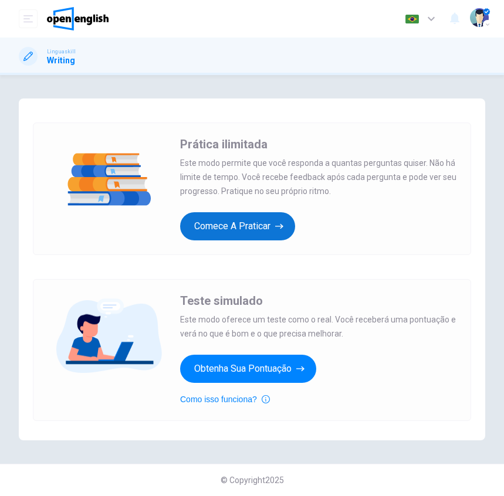
click at [263, 218] on button "Comece a praticar" at bounding box center [237, 226] width 115 height 28
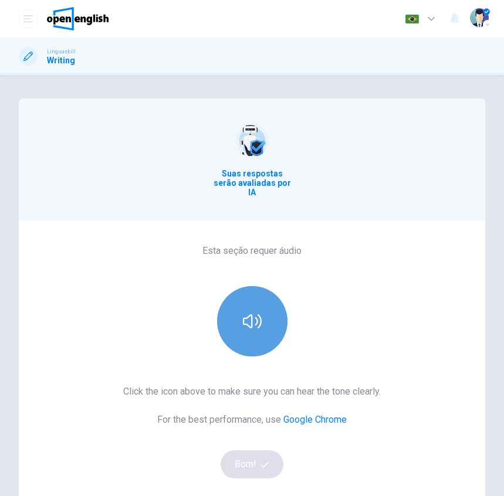
click at [250, 321] on icon "button" at bounding box center [252, 321] width 19 height 19
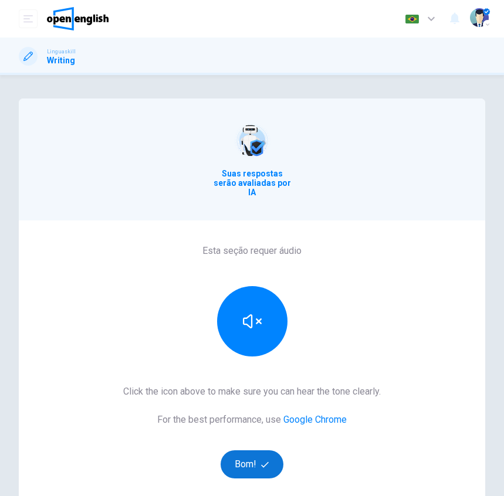
click at [255, 458] on button "Bom!" at bounding box center [252, 465] width 63 height 28
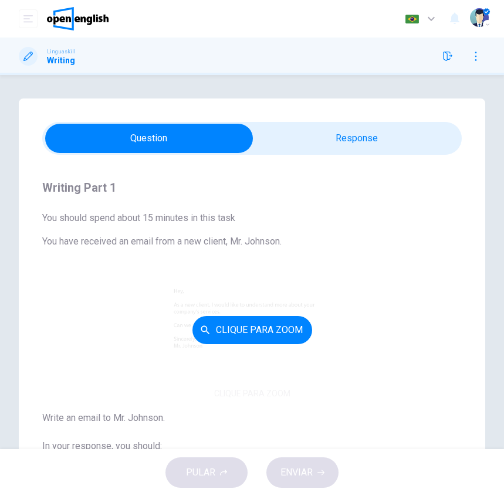
scroll to position [59, 0]
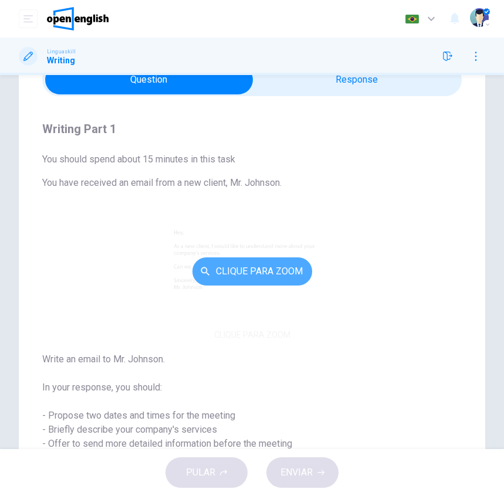
click at [266, 268] on button "Clique para Zoom" at bounding box center [252, 272] width 120 height 28
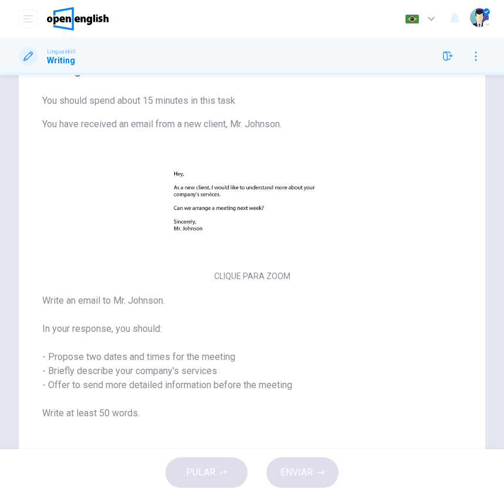
scroll to position [150, 0]
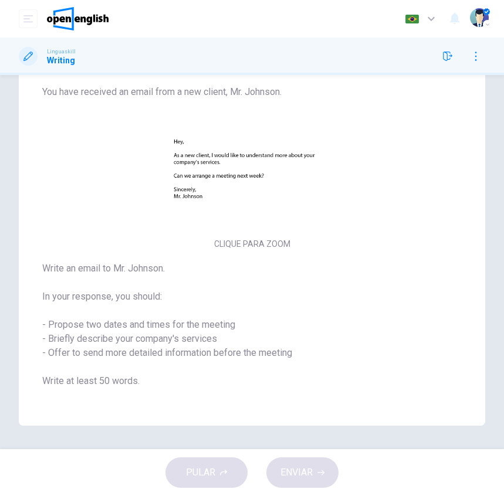
click at [98, 300] on h6 "Write an email to Mr. Johnson. In your response, you should: - Propose two date…" at bounding box center [251, 325] width 419 height 127
click at [100, 320] on h6 "Write an email to Mr. Johnson. In your response, you should: - Propose two date…" at bounding box center [251, 325] width 419 height 127
drag, startPoint x: 106, startPoint y: 330, endPoint x: 111, endPoint y: 336, distance: 8.3
click at [106, 331] on h6 "Write an email to Mr. Johnson. In your response, you should: - Propose two date…" at bounding box center [251, 325] width 419 height 127
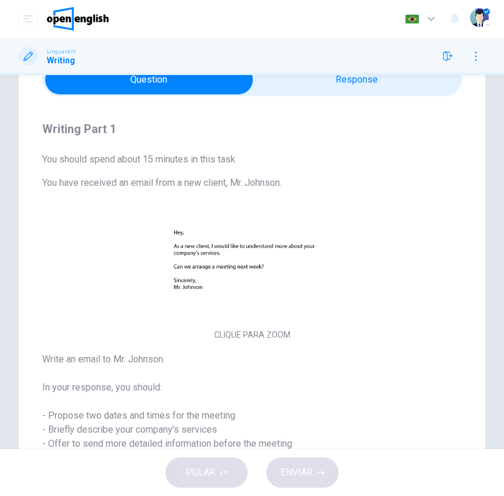
scroll to position [117, 0]
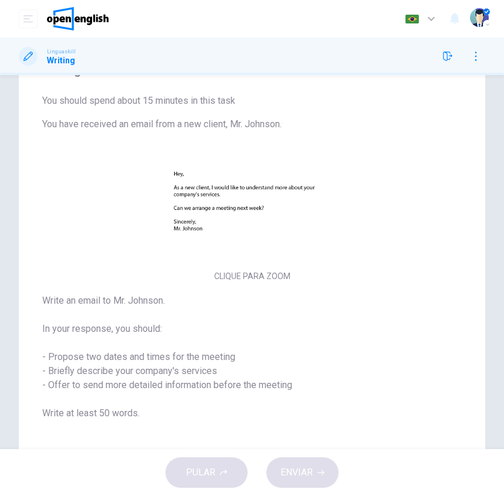
click at [148, 375] on h6 "Write an email to Mr. Johnson. In your response, you should: - Propose two date…" at bounding box center [251, 357] width 419 height 127
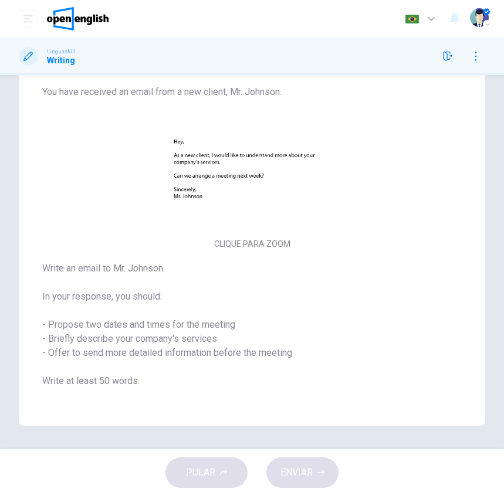
drag, startPoint x: 176, startPoint y: 385, endPoint x: 156, endPoint y: 386, distance: 20.0
click at [161, 386] on h6 "Write an email to Mr. Johnson. In your response, you should: - Propose two date…" at bounding box center [251, 325] width 419 height 127
click at [133, 386] on h6 "Write an email to Mr. Johnson. In your response, you should: - Propose two date…" at bounding box center [251, 325] width 419 height 127
click at [97, 292] on h6 "Write an email to Mr. Johnson. In your response, you should: - Propose two date…" at bounding box center [251, 325] width 419 height 127
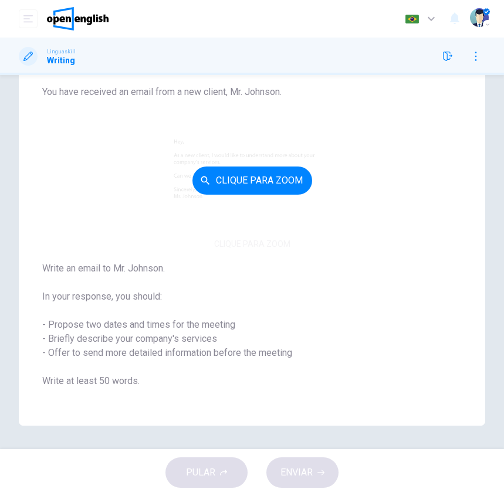
click at [171, 246] on div "Clique para Zoom" at bounding box center [251, 181] width 419 height 144
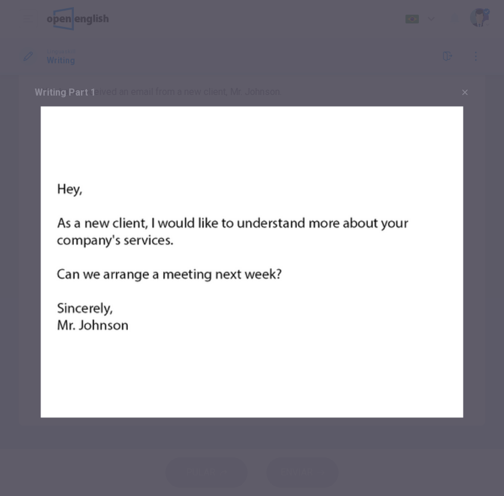
click at [182, 367] on img at bounding box center [252, 263] width 454 height 312
click at [466, 93] on icon "button" at bounding box center [464, 92] width 9 height 9
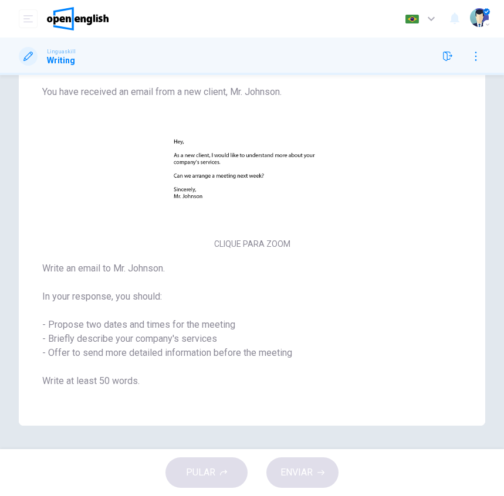
click at [258, 274] on h6 "Write an email to Mr. Johnson. In your response, you should: - Propose two date…" at bounding box center [251, 325] width 419 height 127
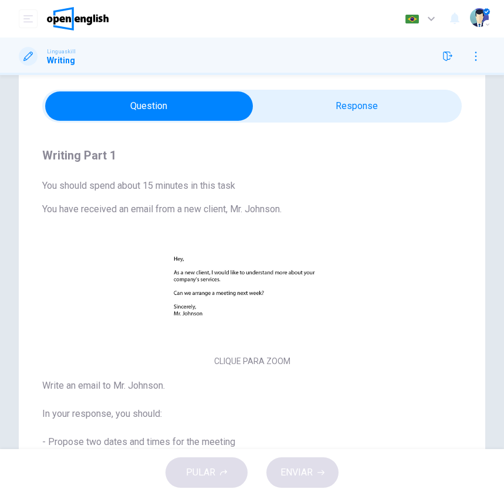
click at [214, 195] on div "You should spend about 15 minutes in this task You have received an email from …" at bounding box center [251, 342] width 419 height 327
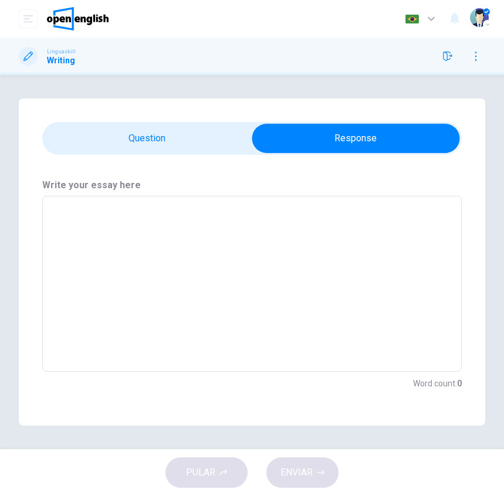
scroll to position [0, 0]
click at [158, 223] on textarea at bounding box center [251, 284] width 403 height 157
click at [243, 224] on textarea at bounding box center [251, 284] width 403 height 157
type textarea "*"
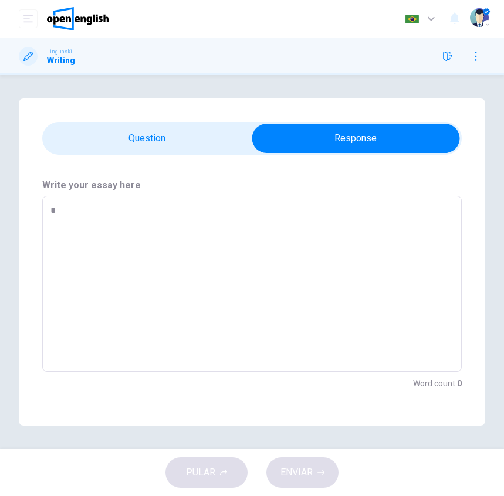
type textarea "**"
type textarea "*"
type textarea "***"
type textarea "*"
type textarea "****"
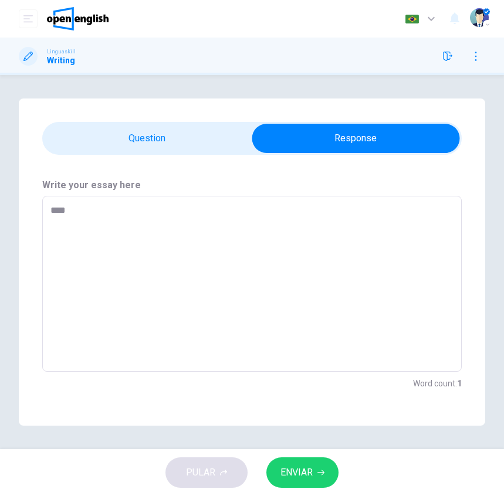
type textarea "*"
type textarea "***"
type textarea "*"
type textarea "**"
type textarea "*"
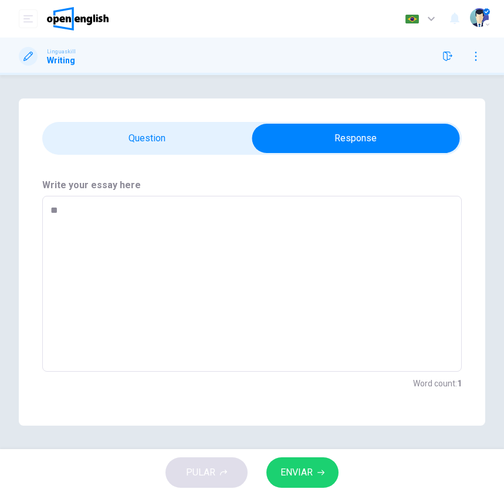
type textarea "*"
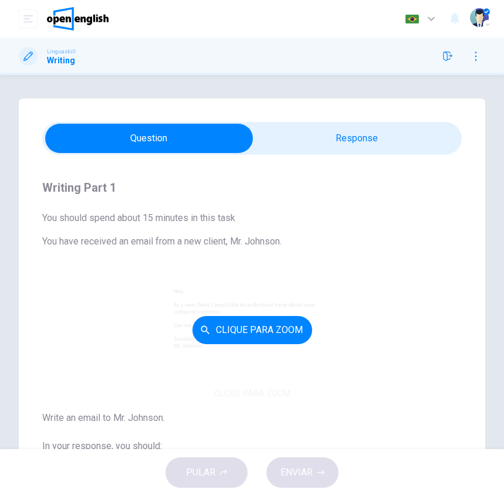
click at [255, 322] on button "Clique para Zoom" at bounding box center [252, 330] width 120 height 28
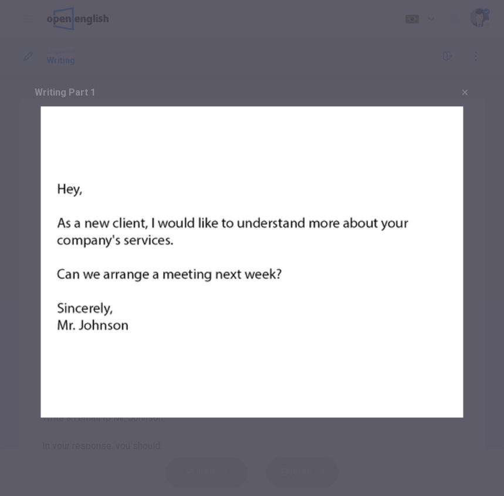
click at [465, 92] on icon "button" at bounding box center [464, 92] width 5 height 5
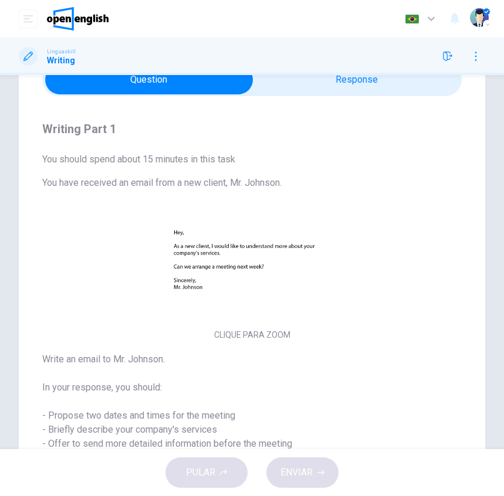
scroll to position [150, 0]
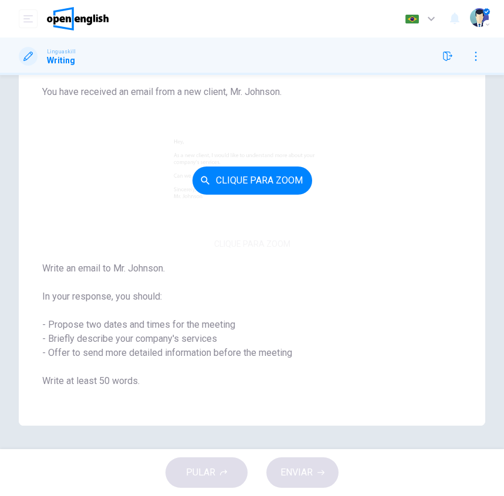
click at [229, 181] on button "Clique para Zoom" at bounding box center [252, 181] width 120 height 28
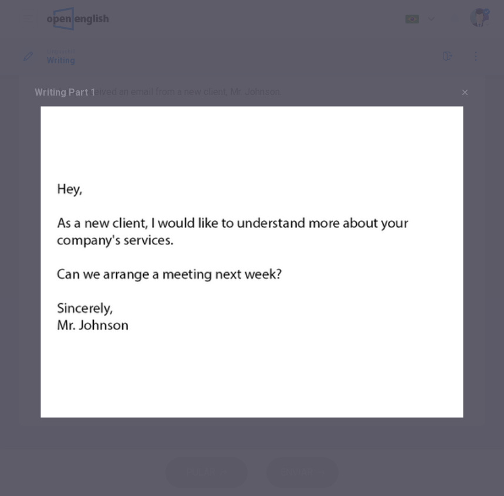
drag, startPoint x: 57, startPoint y: 187, endPoint x: 239, endPoint y: 283, distance: 205.8
click at [219, 282] on img at bounding box center [252, 263] width 454 height 312
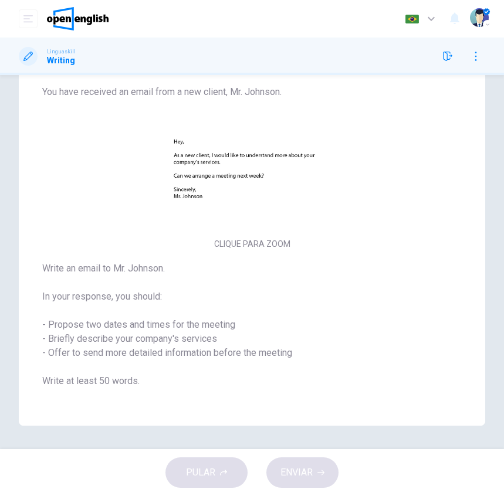
click at [154, 325] on h6 "Write an email to Mr. Johnson. In your response, you should: - Propose two date…" at bounding box center [251, 325] width 419 height 127
drag, startPoint x: 41, startPoint y: 265, endPoint x: 147, endPoint y: 324, distance: 121.1
click at [144, 323] on div "Writing Part 1 You should spend about 15 minutes in this task You have received…" at bounding box center [252, 215] width 466 height 421
click at [155, 327] on h6 "Write an email to Mr. Johnson. In your response, you should: - Propose two date…" at bounding box center [251, 325] width 419 height 127
